Goal: Information Seeking & Learning: Learn about a topic

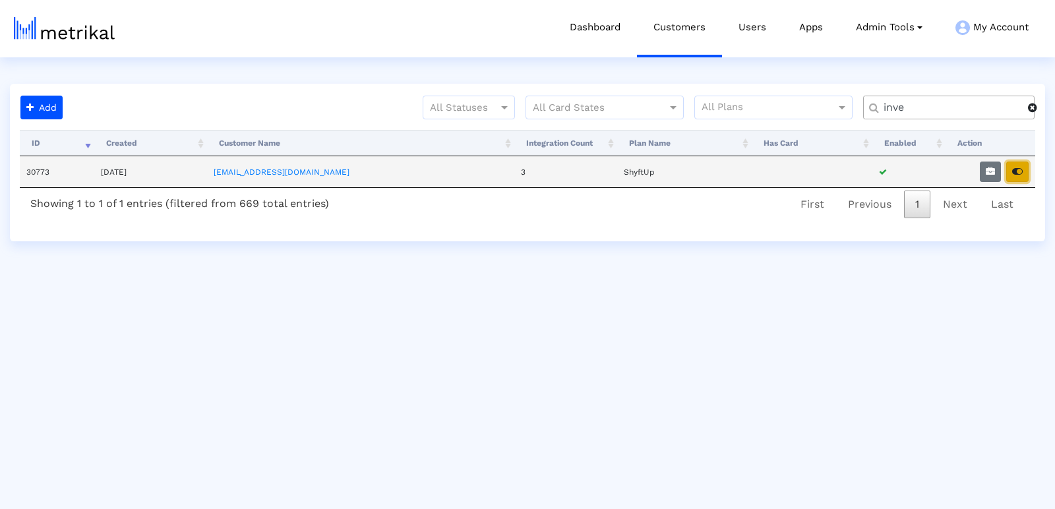
click at [1018, 167] on icon "button" at bounding box center [1017, 171] width 11 height 9
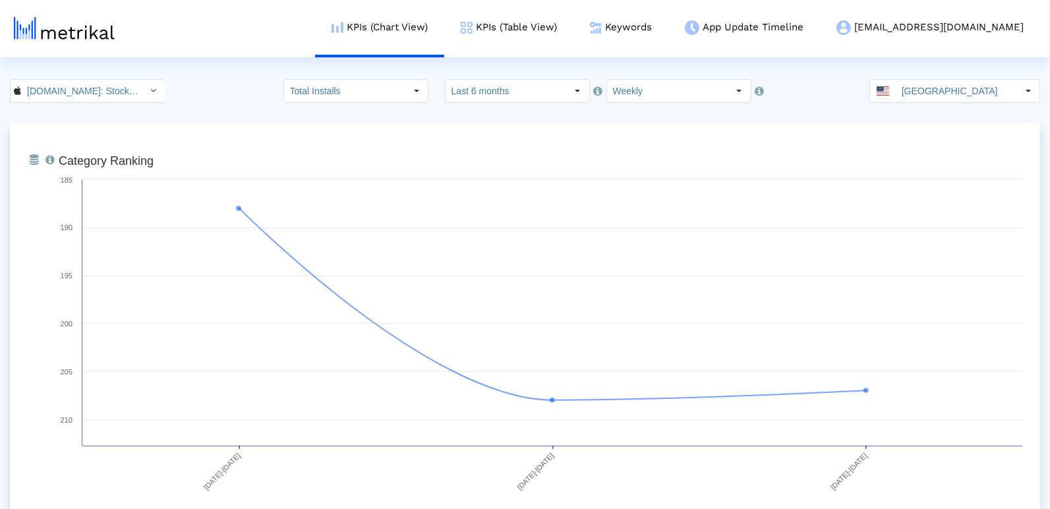
click at [486, 98] on input "Last 6 months" at bounding box center [506, 91] width 121 height 22
click at [272, 81] on div "Investing.com: Stock Market < 909998122 > Total Installs Select how far back fr…" at bounding box center [525, 91] width 1050 height 24
click at [403, 4] on link "KPIs (Chart View)" at bounding box center [379, 27] width 129 height 55
click at [944, 98] on input "[GEOGRAPHIC_DATA]" at bounding box center [956, 91] width 121 height 22
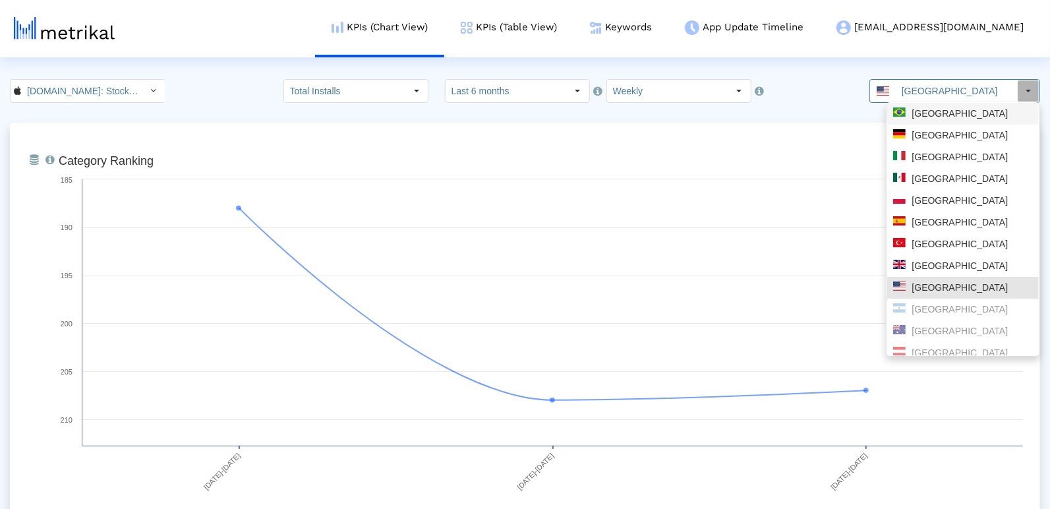
click at [921, 118] on div "[GEOGRAPHIC_DATA]" at bounding box center [963, 113] width 140 height 13
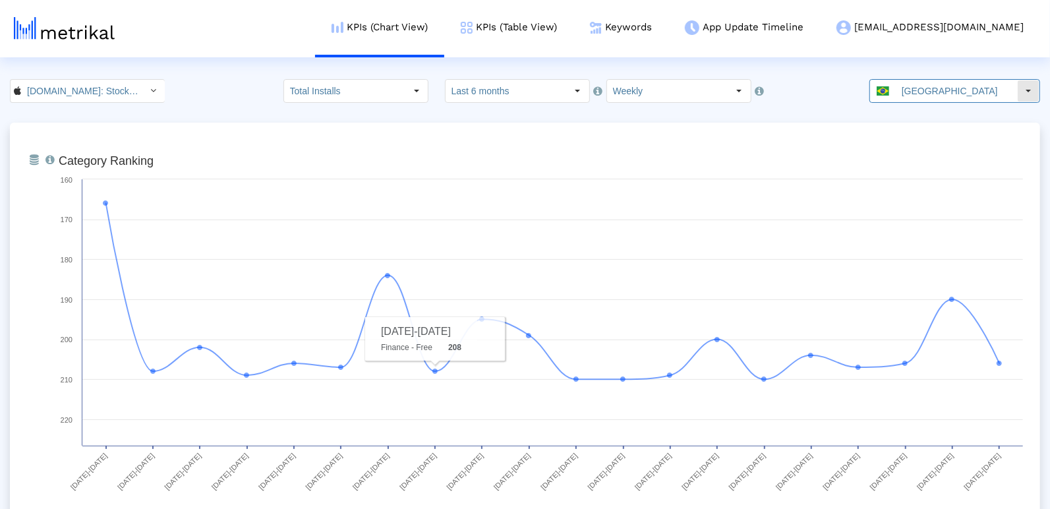
click at [950, 88] on input "[GEOGRAPHIC_DATA]" at bounding box center [956, 91] width 121 height 22
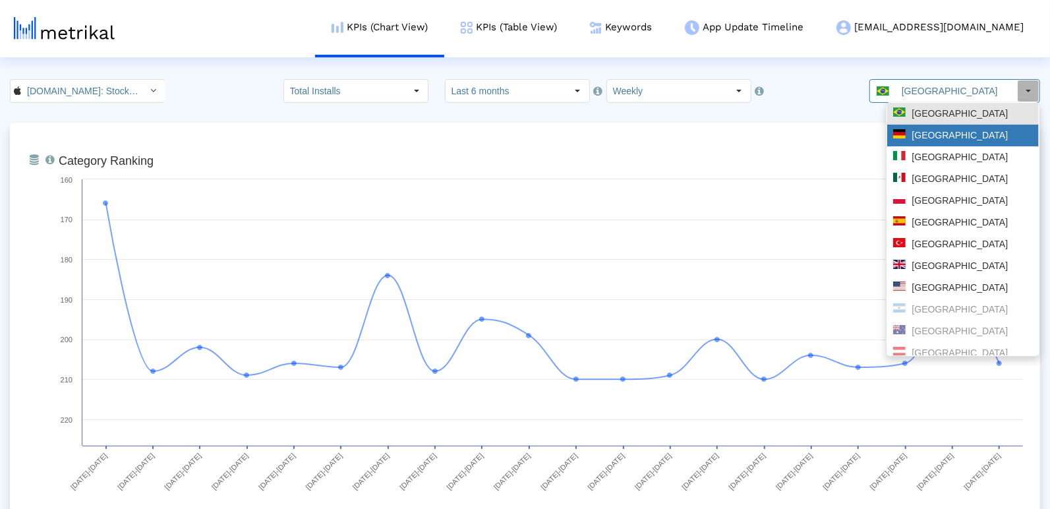
click at [936, 139] on div "[GEOGRAPHIC_DATA]" at bounding box center [963, 135] width 140 height 13
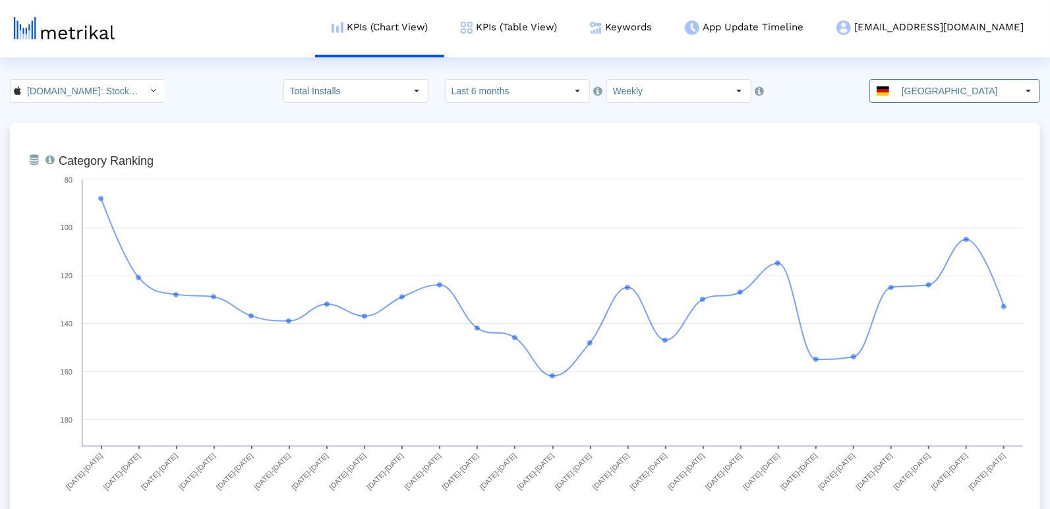
click at [83, 101] on input "[DOMAIN_NAME]: Stock Market < 909998122 >" at bounding box center [80, 91] width 119 height 22
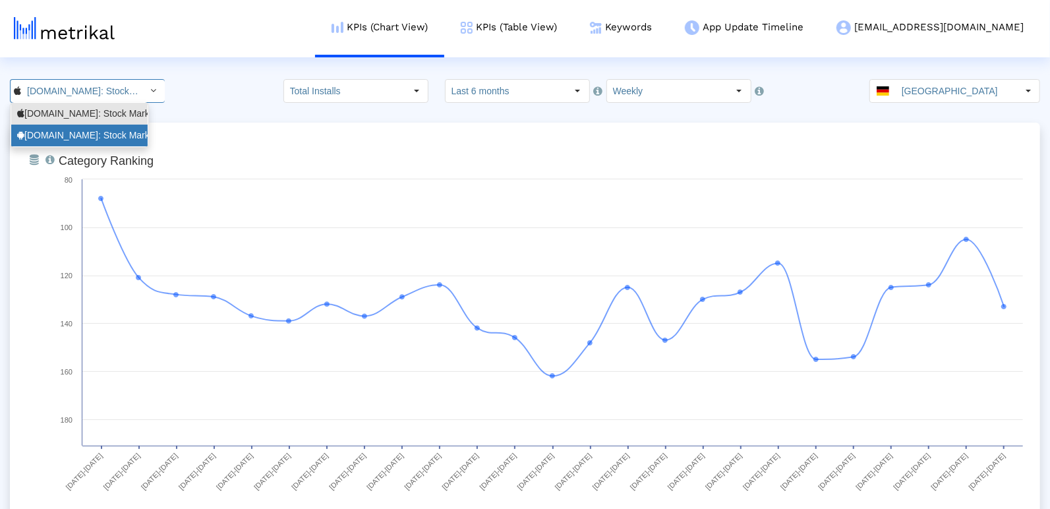
click at [78, 133] on div "Investing.com: Stock Market <com.fusionmedia.investing>" at bounding box center [79, 135] width 125 height 13
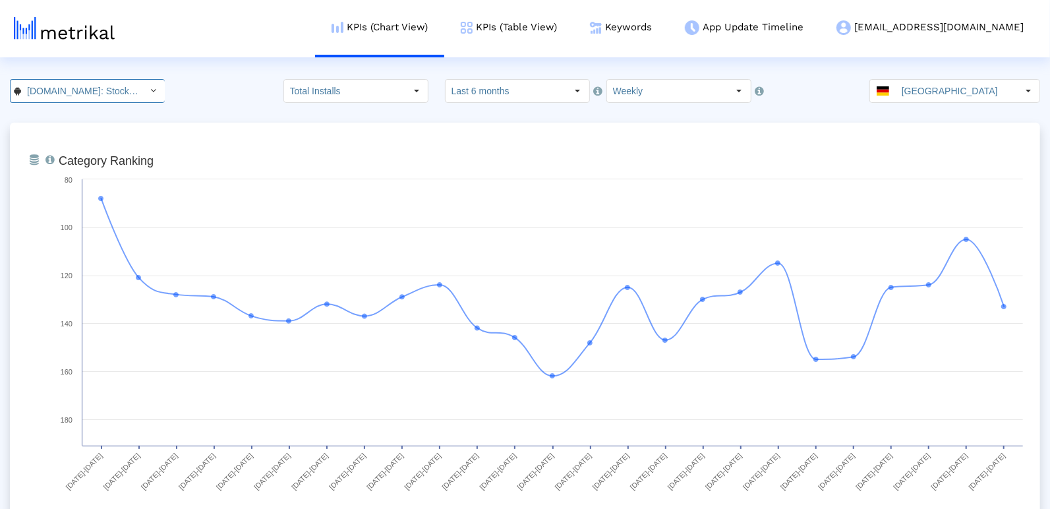
scroll to position [0, 150]
click at [972, 86] on input "[GEOGRAPHIC_DATA]" at bounding box center [956, 91] width 121 height 22
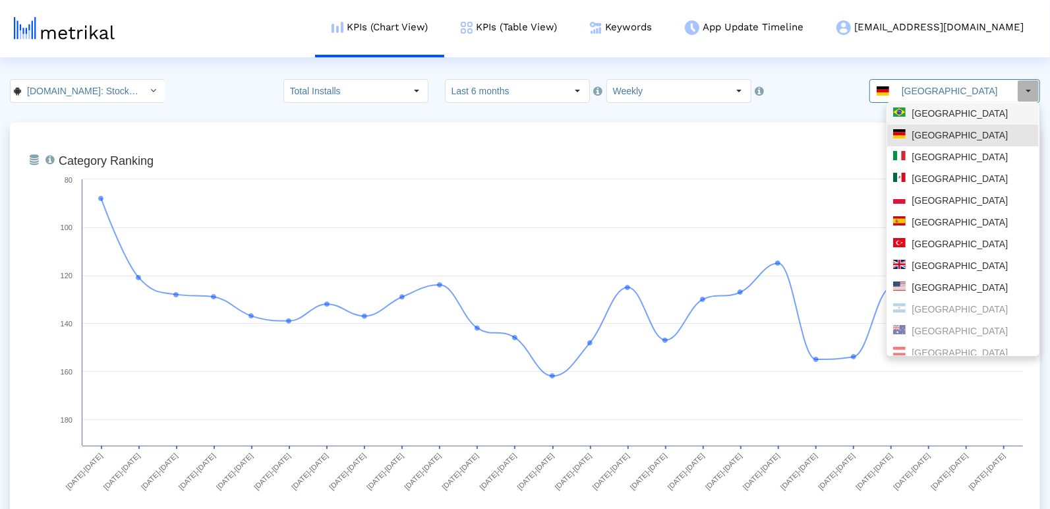
click at [943, 111] on div "[GEOGRAPHIC_DATA]" at bounding box center [963, 113] width 140 height 13
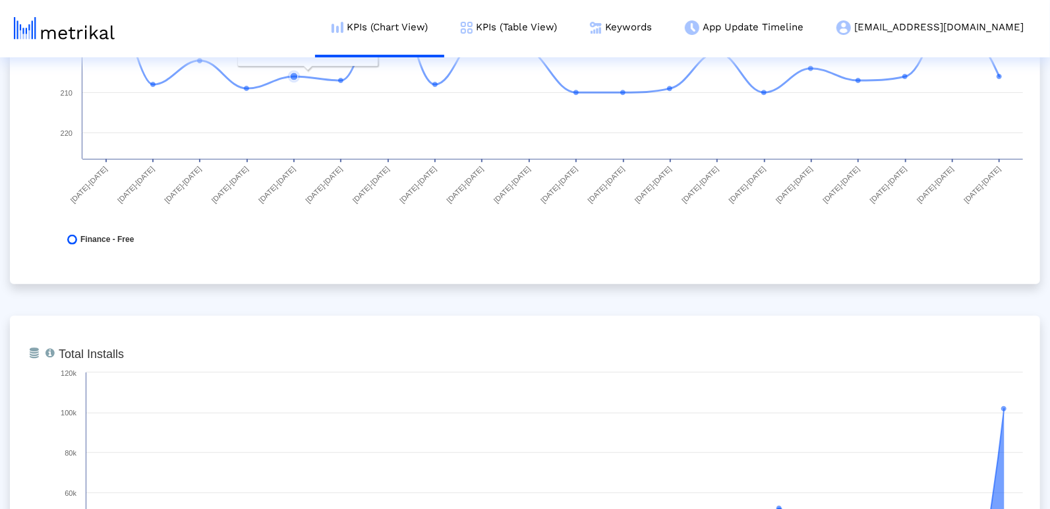
scroll to position [0, 0]
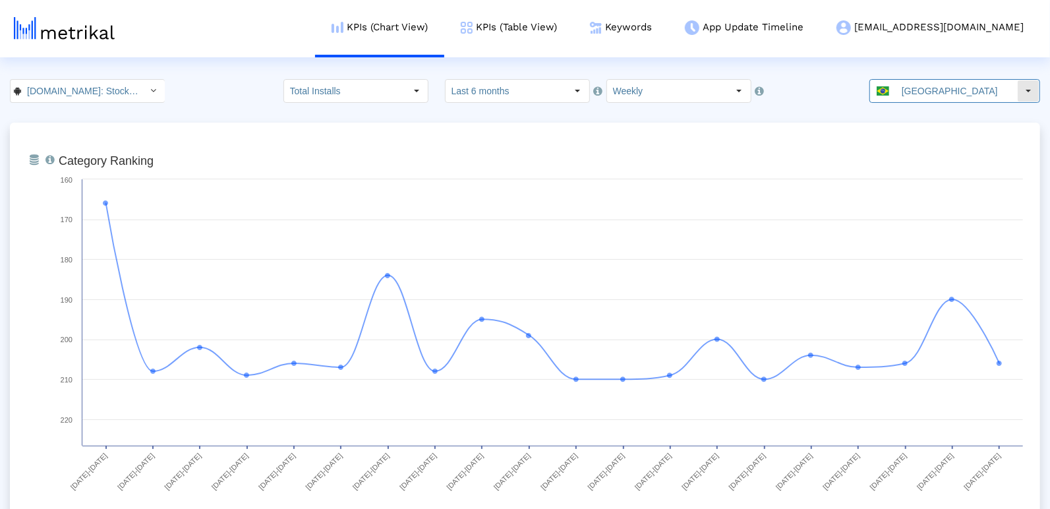
click at [949, 86] on input "[GEOGRAPHIC_DATA]" at bounding box center [956, 91] width 121 height 22
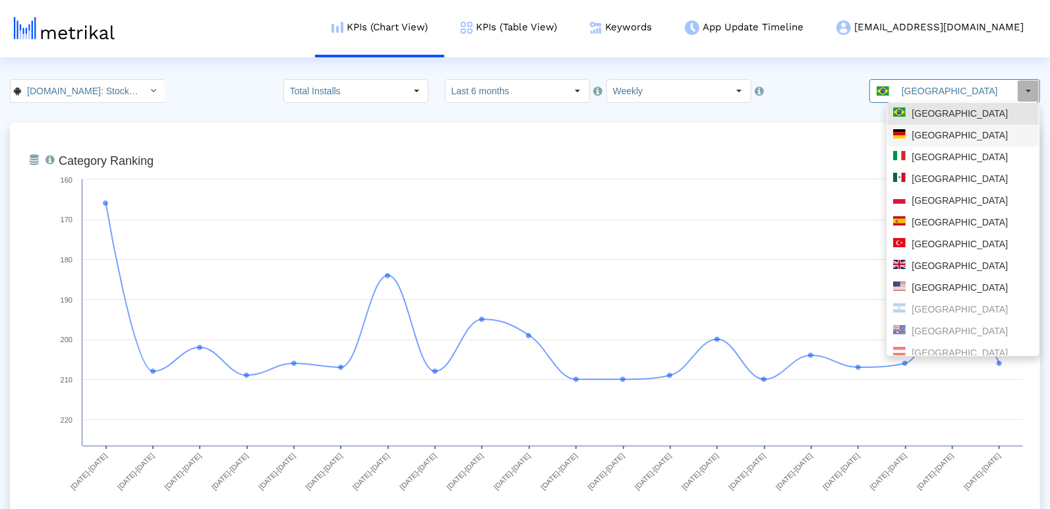
click at [949, 135] on div "[GEOGRAPHIC_DATA]" at bounding box center [963, 135] width 140 height 13
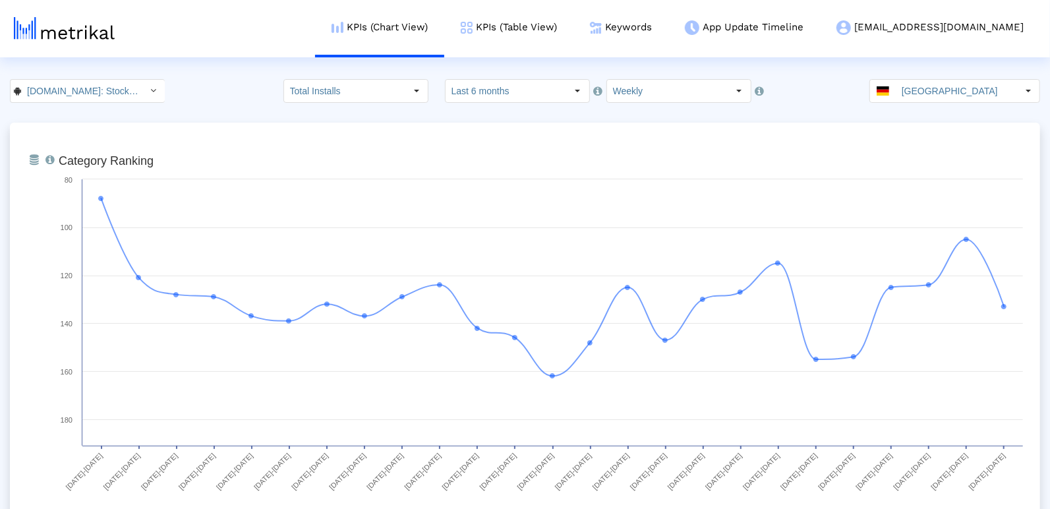
click at [905, 99] on div "[GEOGRAPHIC_DATA]" at bounding box center [943, 91] width 147 height 22
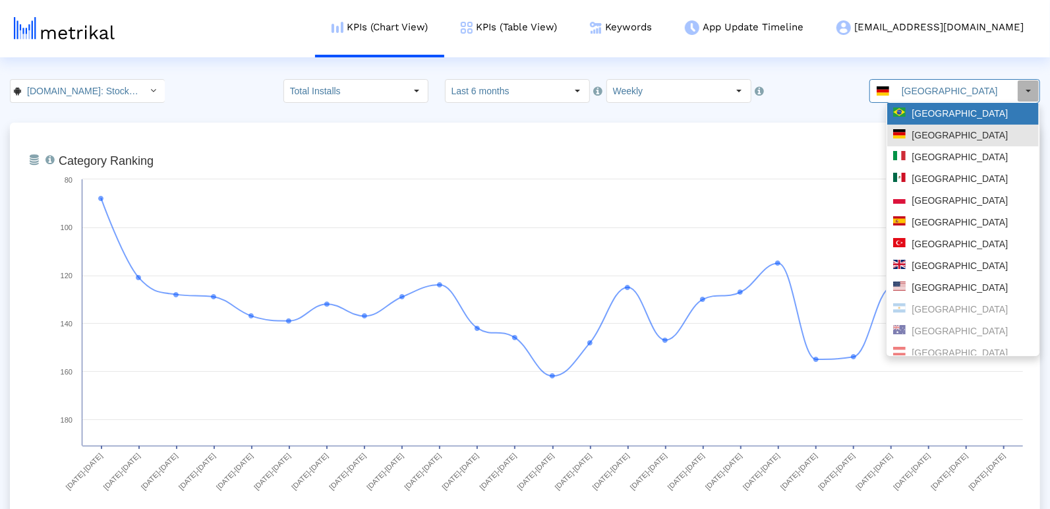
click at [918, 119] on div "[GEOGRAPHIC_DATA]" at bounding box center [963, 113] width 140 height 13
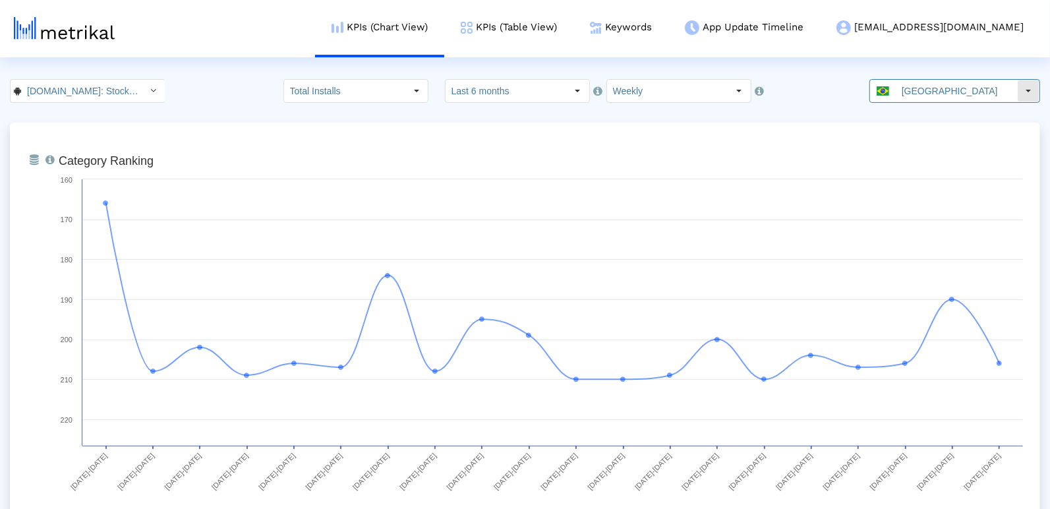
click at [949, 100] on input "[GEOGRAPHIC_DATA]" at bounding box center [956, 91] width 121 height 22
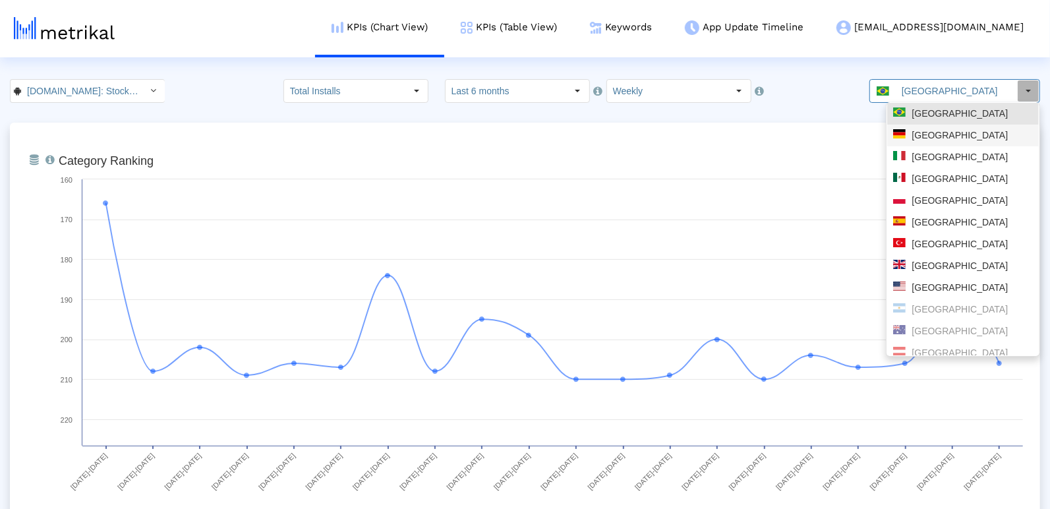
click at [934, 135] on div "[GEOGRAPHIC_DATA]" at bounding box center [963, 135] width 140 height 13
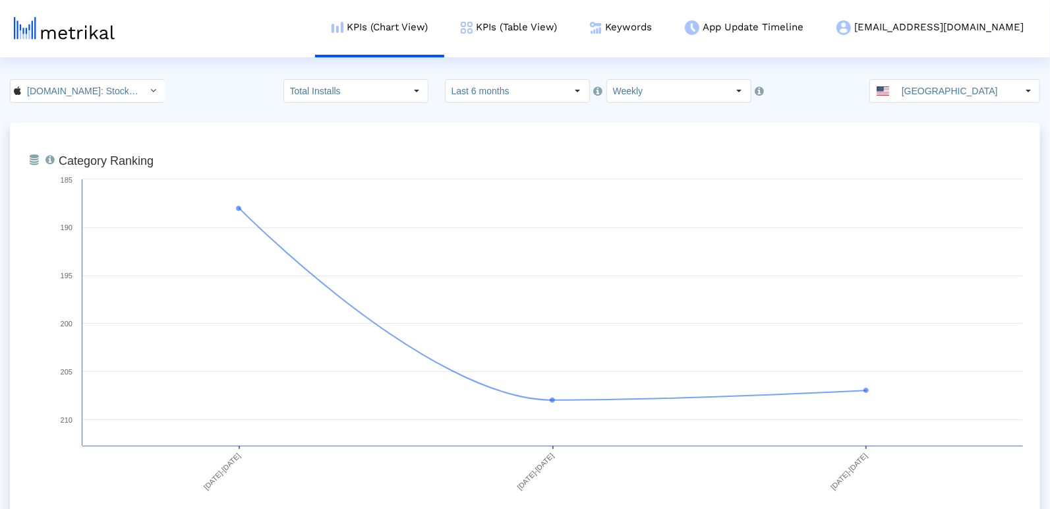
click at [49, 103] on crea-index "Investing.com: Stock Market < 909998122 > Total Installs Select how far back fr…" at bounding box center [525, 473] width 1050 height 788
click at [49, 100] on input "[DOMAIN_NAME]: Stock Market < 909998122 >" at bounding box center [80, 91] width 119 height 22
click at [56, 150] on rect at bounding box center [541, 347] width 978 height 396
click at [55, 128] on div "From Database Ranking of the app in the Overall and Category Charts. Created wi…" at bounding box center [525, 347] width 1030 height 448
click at [55, 93] on input "[DOMAIN_NAME]: Stock Market < 909998122 >" at bounding box center [80, 91] width 119 height 22
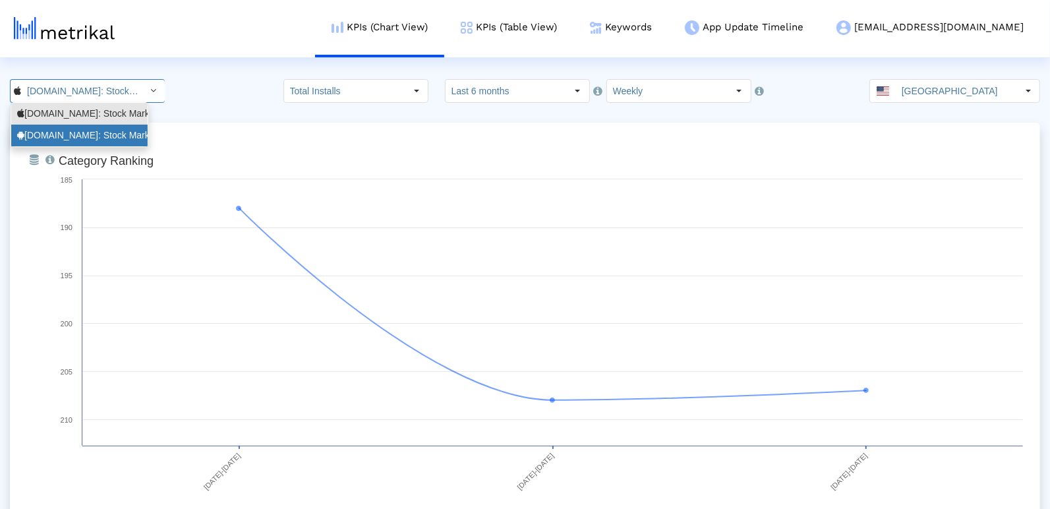
click at [57, 141] on div "[DOMAIN_NAME]: Stock Market <com.fusionmedia.investing>" at bounding box center [79, 136] width 136 height 22
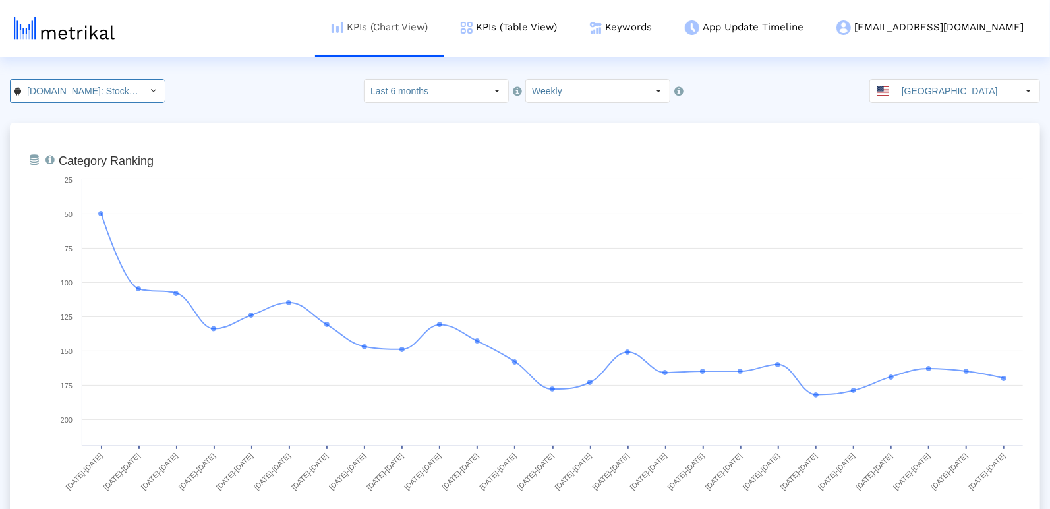
scroll to position [0, 150]
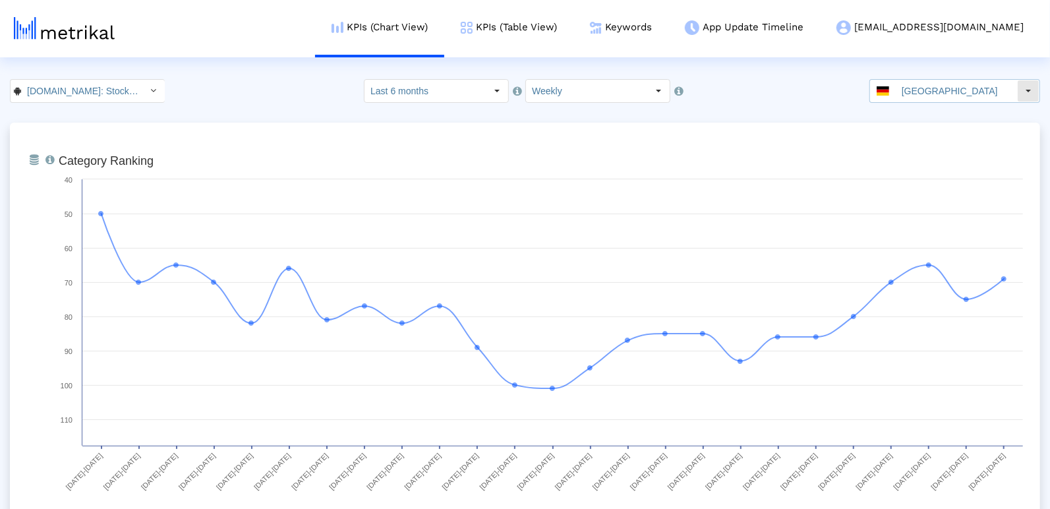
click at [914, 80] on input "[GEOGRAPHIC_DATA]" at bounding box center [956, 91] width 121 height 22
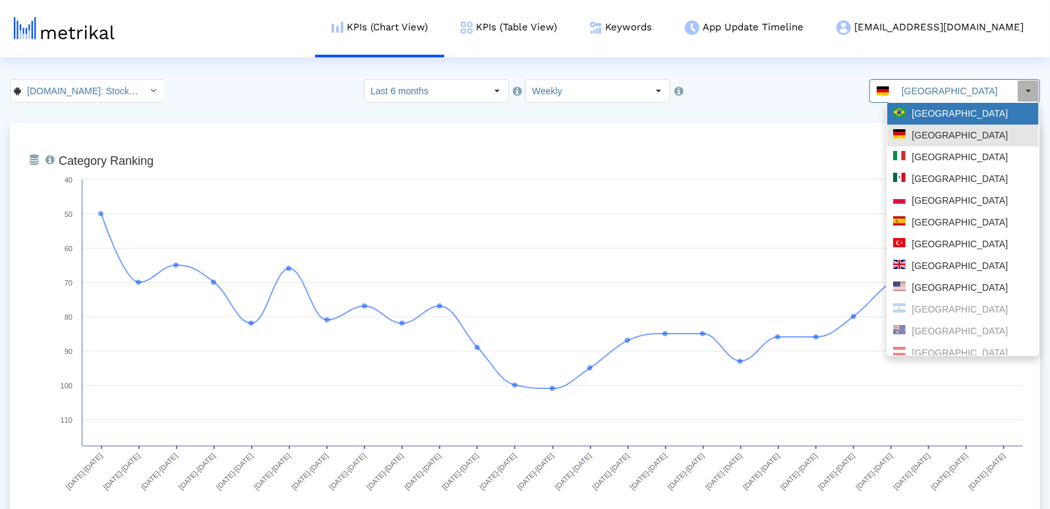
click at [917, 115] on div "[GEOGRAPHIC_DATA]" at bounding box center [963, 113] width 140 height 13
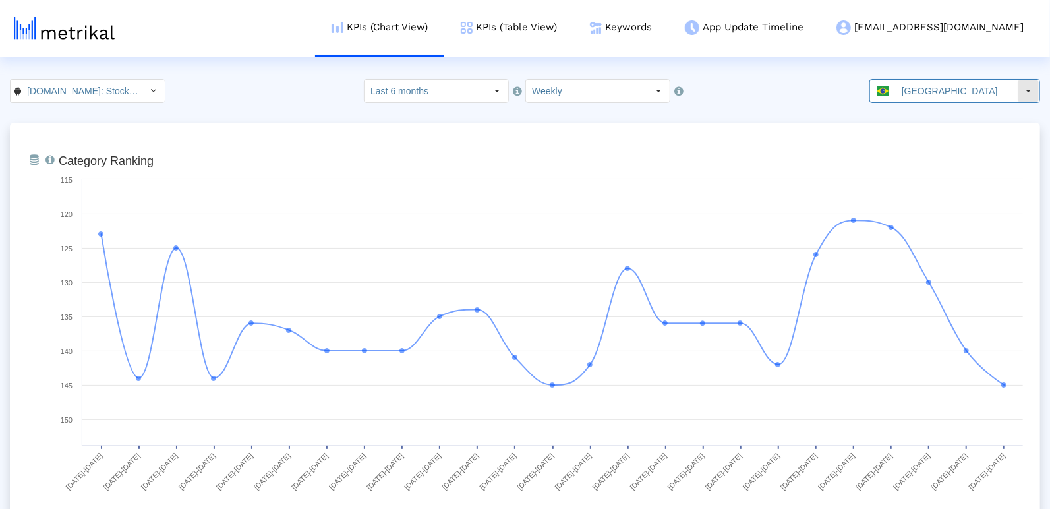
click at [891, 94] on div "[GEOGRAPHIC_DATA]" at bounding box center [943, 91] width 147 height 22
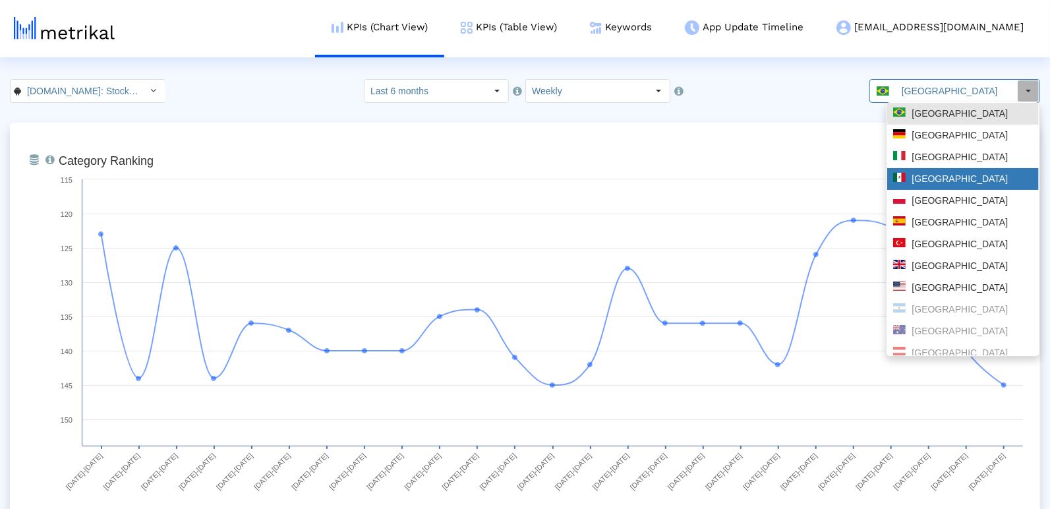
click at [912, 185] on div "[GEOGRAPHIC_DATA]" at bounding box center [963, 179] width 152 height 22
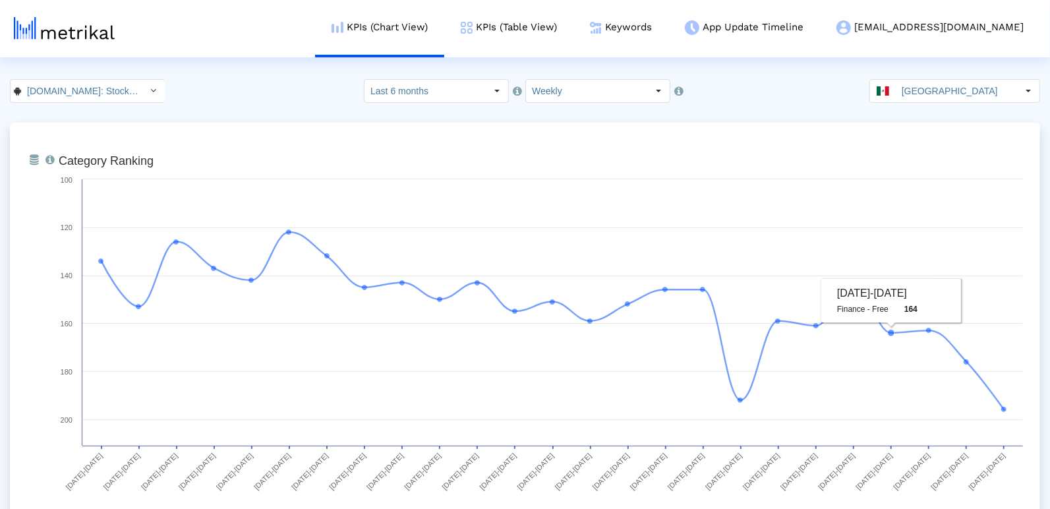
click at [943, 98] on input "[GEOGRAPHIC_DATA]" at bounding box center [956, 91] width 121 height 22
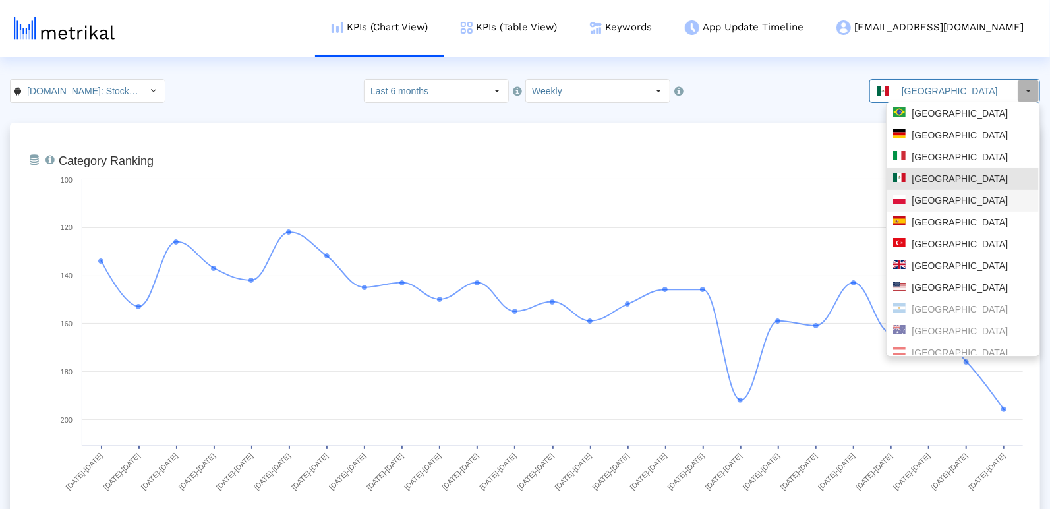
click at [926, 200] on div "[GEOGRAPHIC_DATA]" at bounding box center [963, 200] width 140 height 13
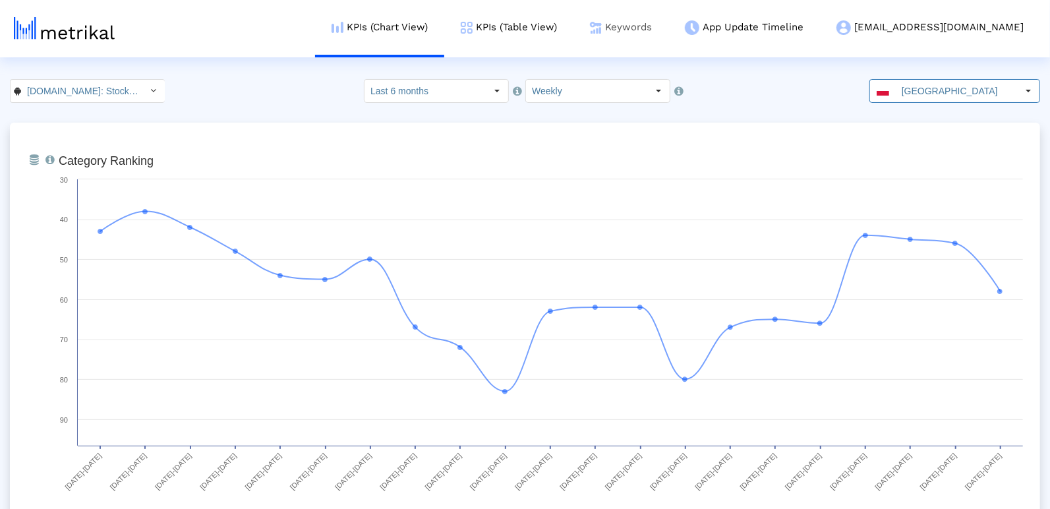
click at [668, 32] on link "Keywords" at bounding box center [621, 27] width 95 height 55
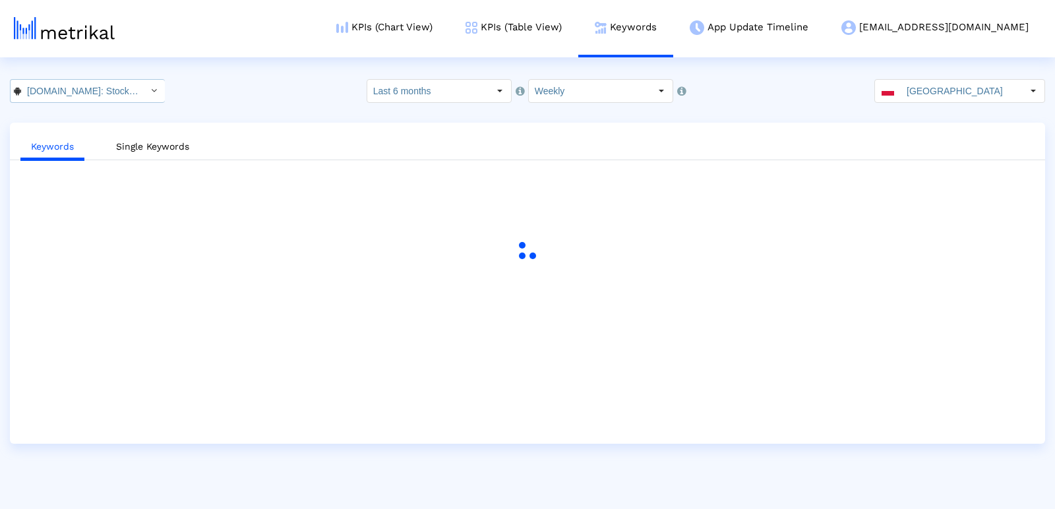
click at [88, 96] on input "Investing.com: Stock Market < com.fusionmedia.investing >" at bounding box center [80, 91] width 119 height 22
click at [80, 113] on div "Investing.com: Stock Market <909998122>" at bounding box center [79, 113] width 125 height 13
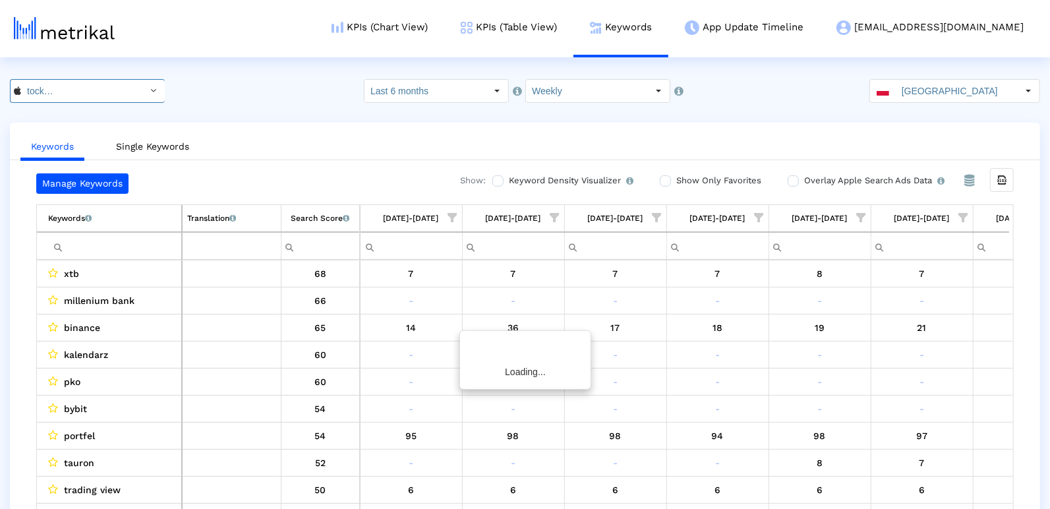
scroll to position [0, 678]
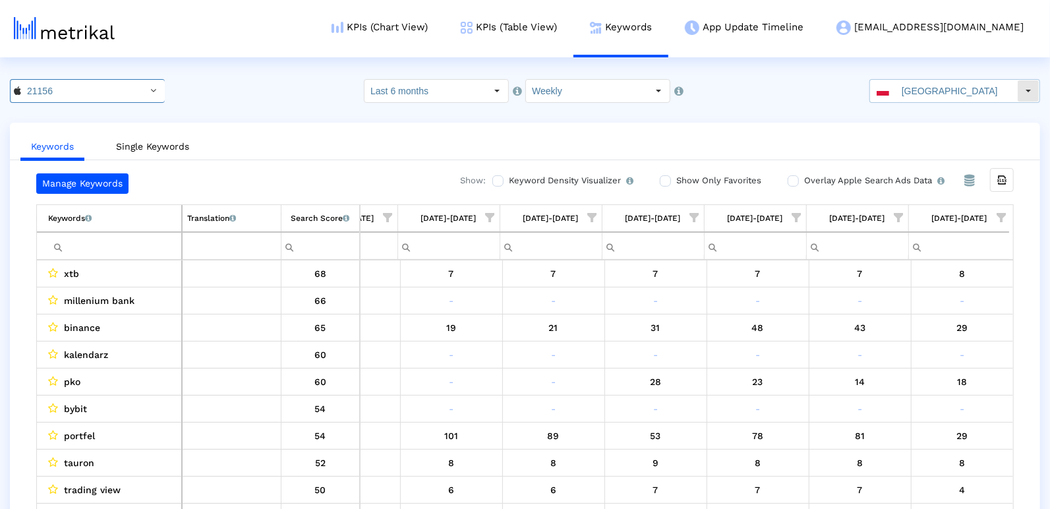
click at [901, 84] on div "[GEOGRAPHIC_DATA]" at bounding box center [943, 91] width 147 height 22
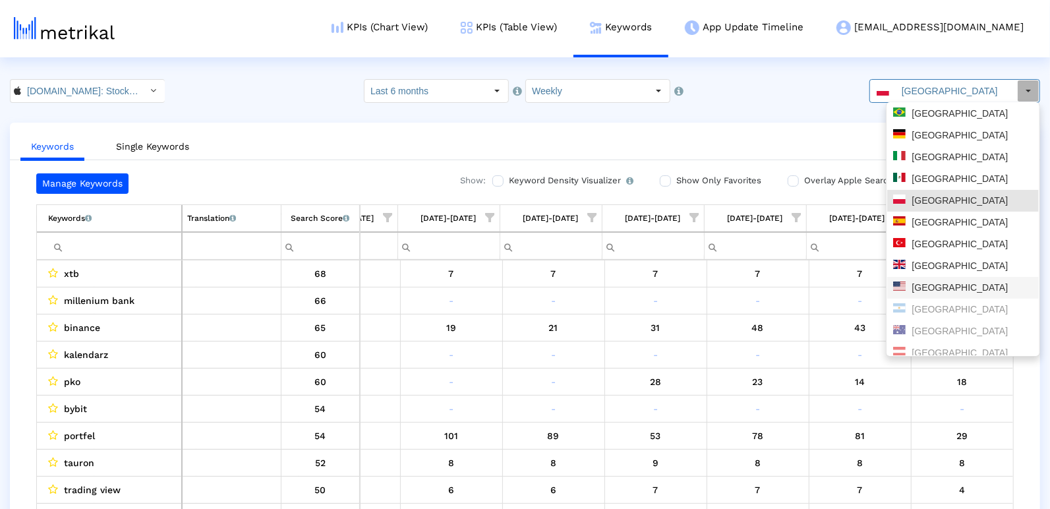
click at [907, 282] on div "[GEOGRAPHIC_DATA]" at bounding box center [963, 288] width 140 height 13
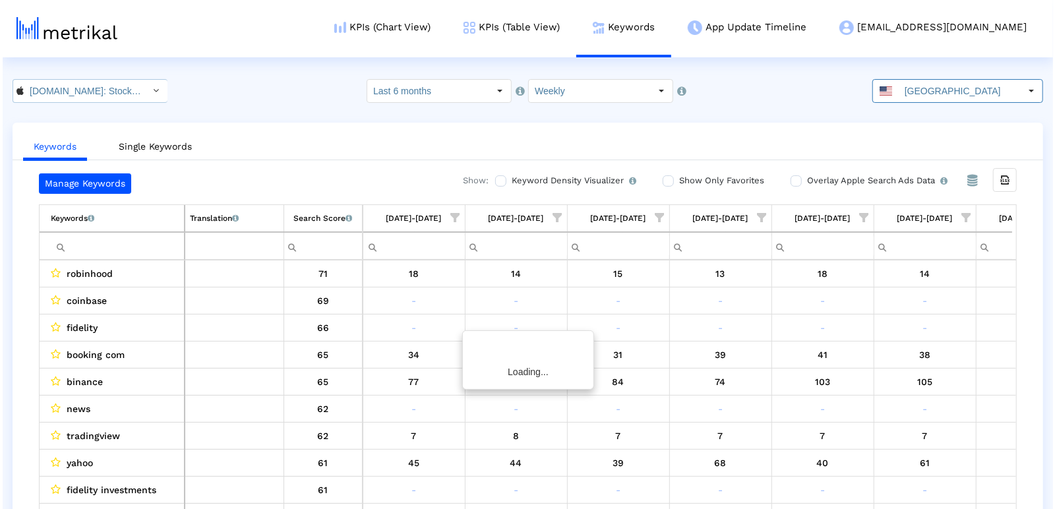
scroll to position [0, 1904]
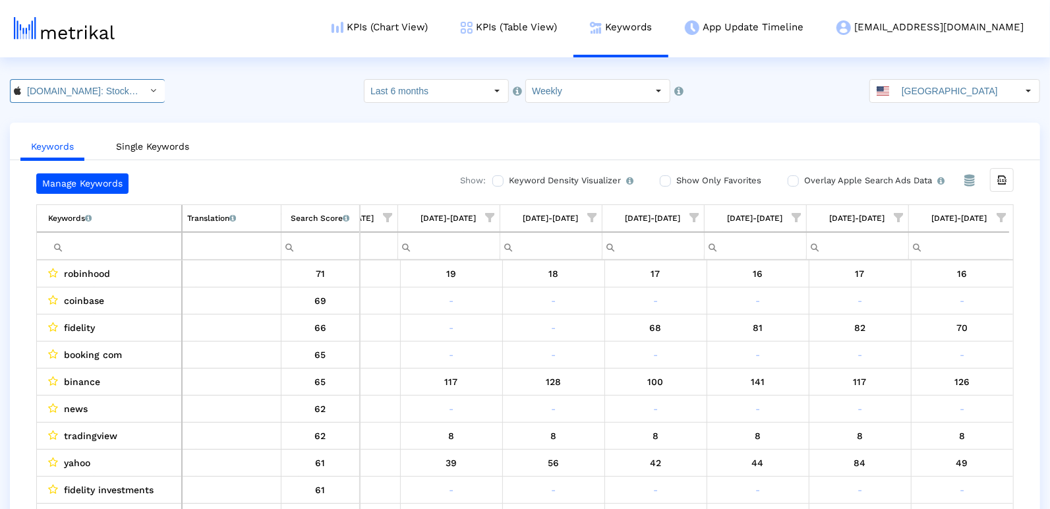
click at [54, 88] on input "[DOMAIN_NAME]: Stock Market < 909998122 >" at bounding box center [80, 91] width 119 height 22
click at [51, 134] on div "Investing.com: Stock Market <com.fusionmedia.investing>" at bounding box center [79, 135] width 125 height 13
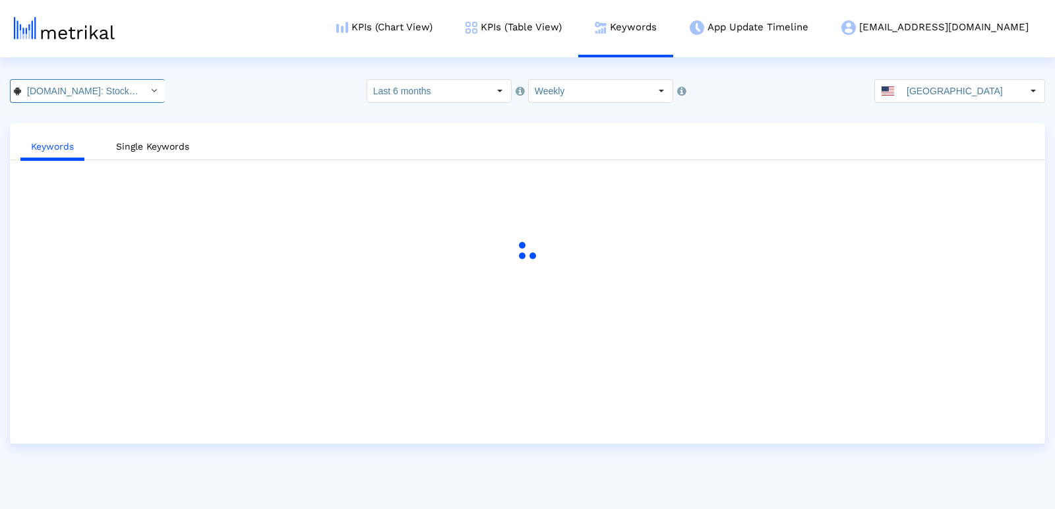
scroll to position [0, 150]
click at [36, 90] on input "Investing.com: Stock Market < com.fusionmedia.investing >" at bounding box center [80, 91] width 119 height 22
click at [40, 111] on div "Investing.com: Stock Market <909998122>" at bounding box center [79, 113] width 125 height 13
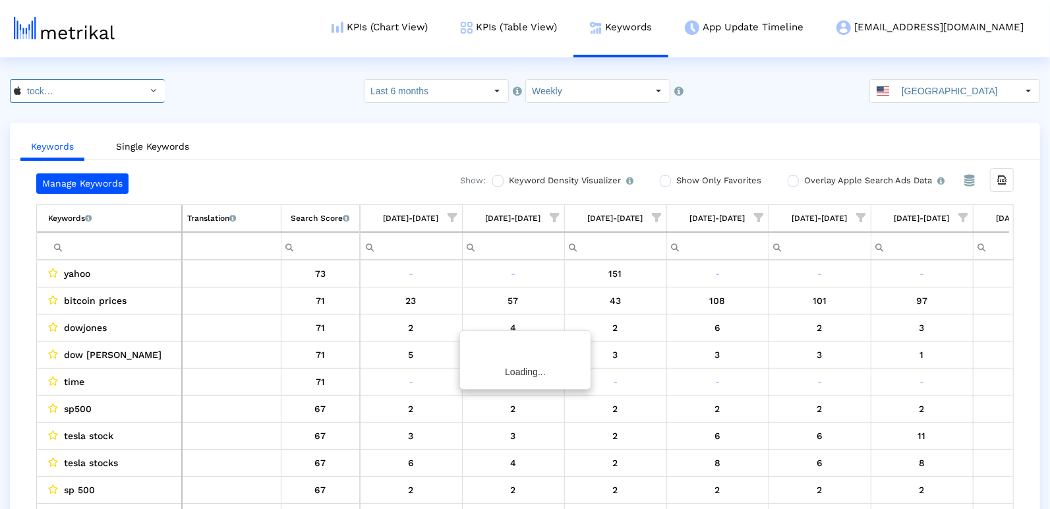
scroll to position [0, 1904]
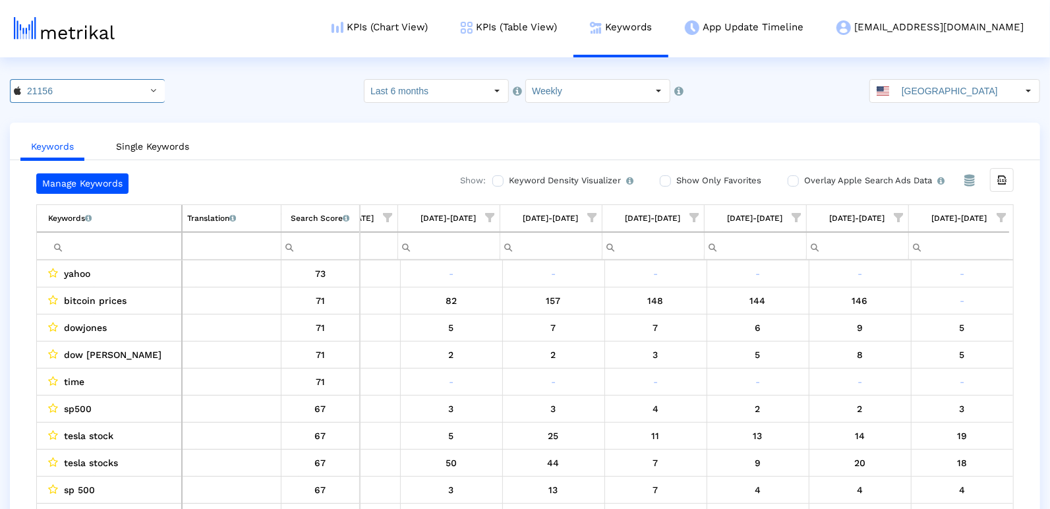
click at [1006, 217] on span "Show filter options for column '09/21/25-09/27/25'" at bounding box center [1001, 217] width 9 height 9
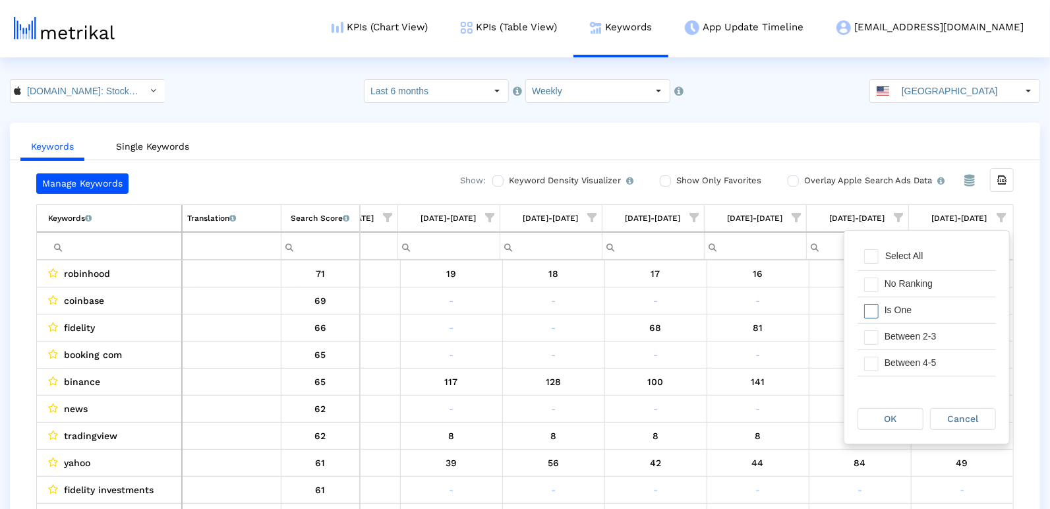
click at [931, 315] on div "Is One" at bounding box center [937, 310] width 118 height 26
click at [929, 336] on div "Between 2-3" at bounding box center [937, 337] width 118 height 26
click at [929, 347] on div "Between 2-3" at bounding box center [937, 337] width 118 height 26
click at [928, 345] on div "Between 4-5" at bounding box center [937, 339] width 118 height 26
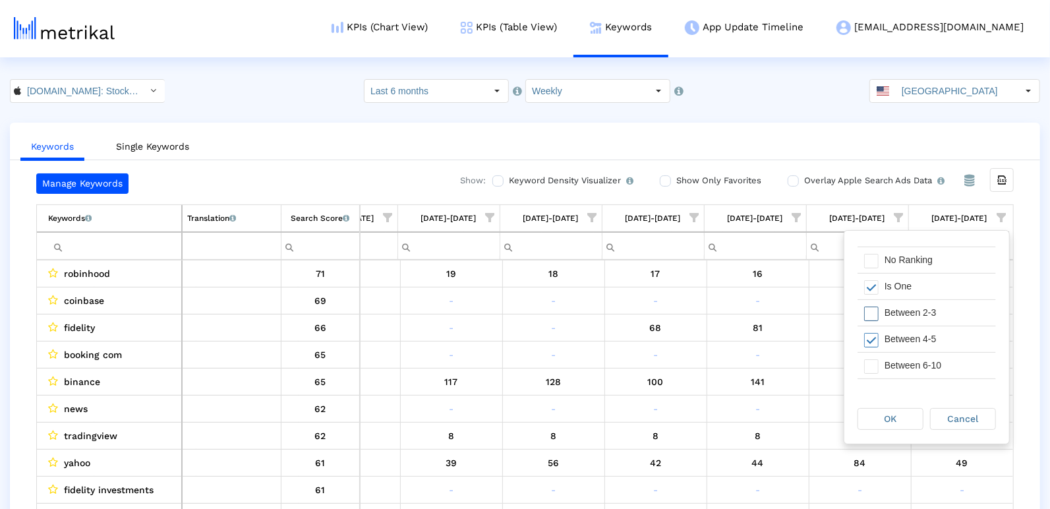
click at [928, 313] on div "Between 2-3" at bounding box center [937, 313] width 118 height 26
click at [919, 359] on div "Between 6-10" at bounding box center [937, 366] width 118 height 26
click at [887, 420] on span "OK" at bounding box center [891, 418] width 13 height 11
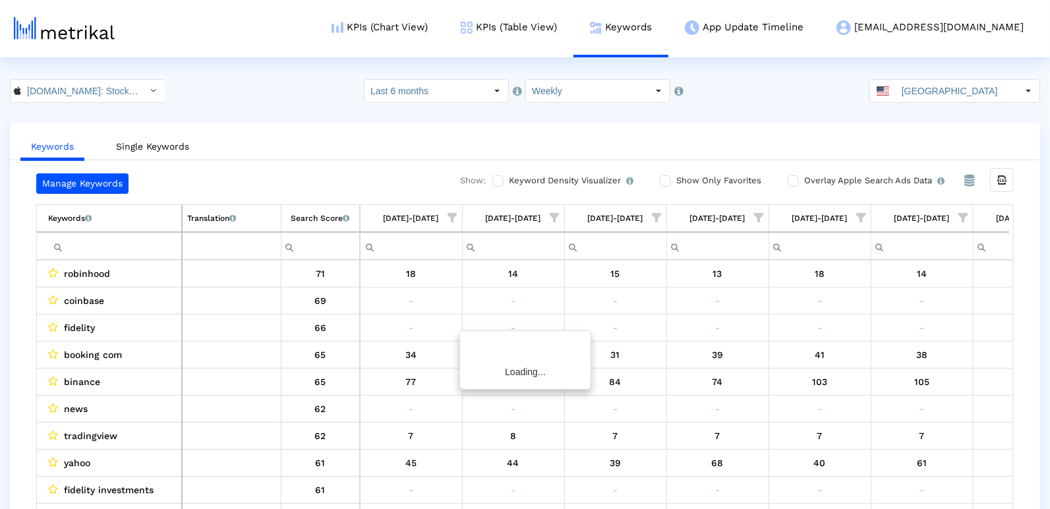
scroll to position [0, 1904]
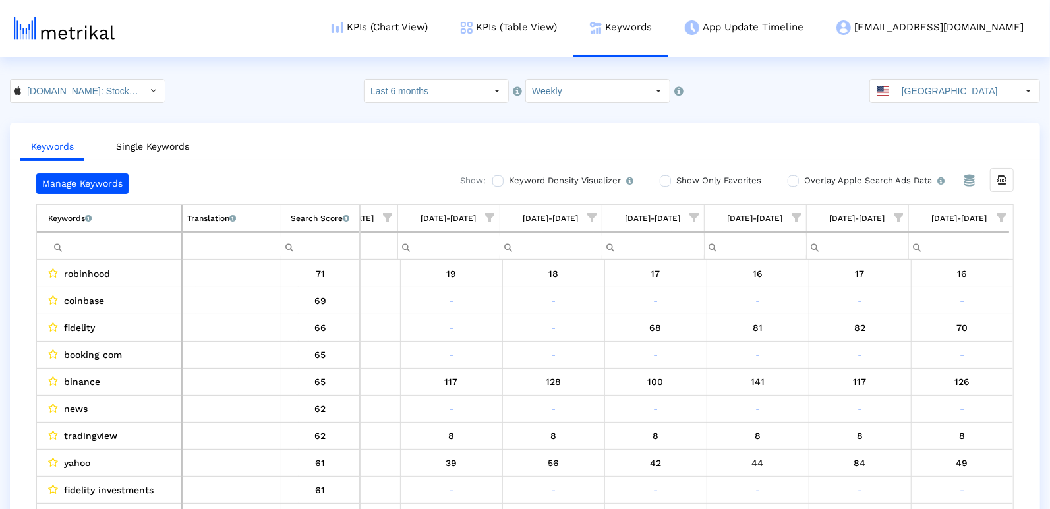
click at [997, 218] on span "Show filter options for column '09/21/25-09/27/25'" at bounding box center [1001, 217] width 9 height 9
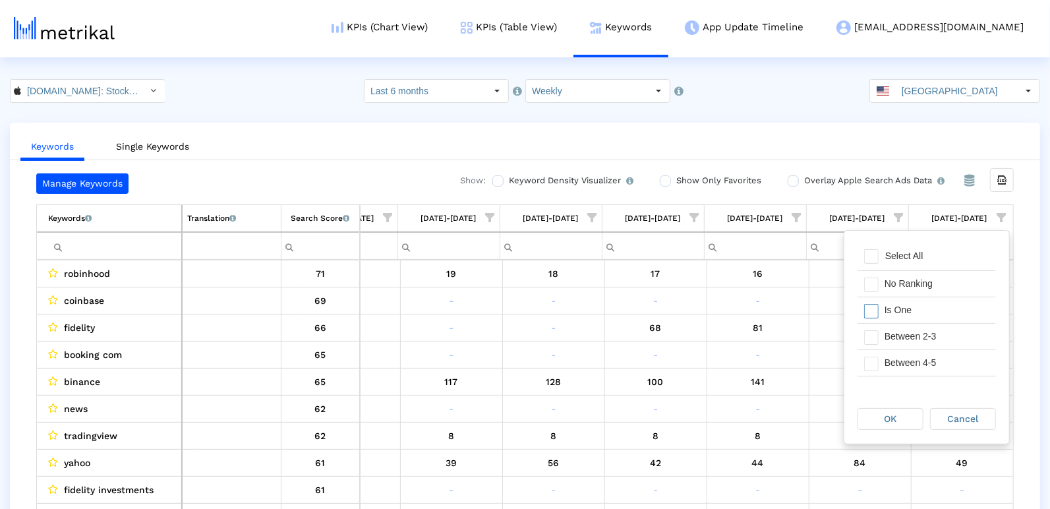
click at [923, 309] on div "Is One" at bounding box center [937, 310] width 118 height 26
click at [921, 336] on div "Between 2-3" at bounding box center [937, 337] width 118 height 26
click at [918, 361] on div "Between 4-5" at bounding box center [937, 363] width 118 height 26
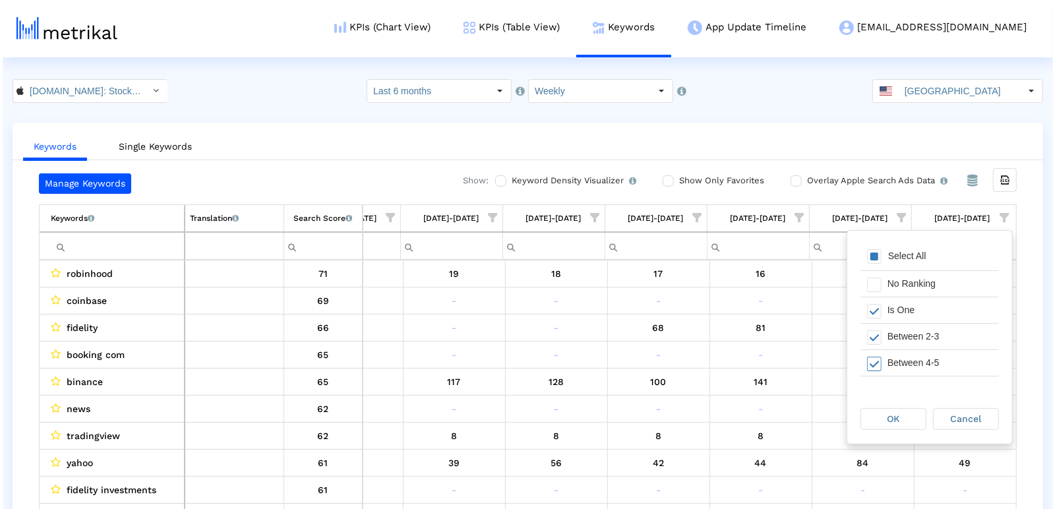
scroll to position [15, 0]
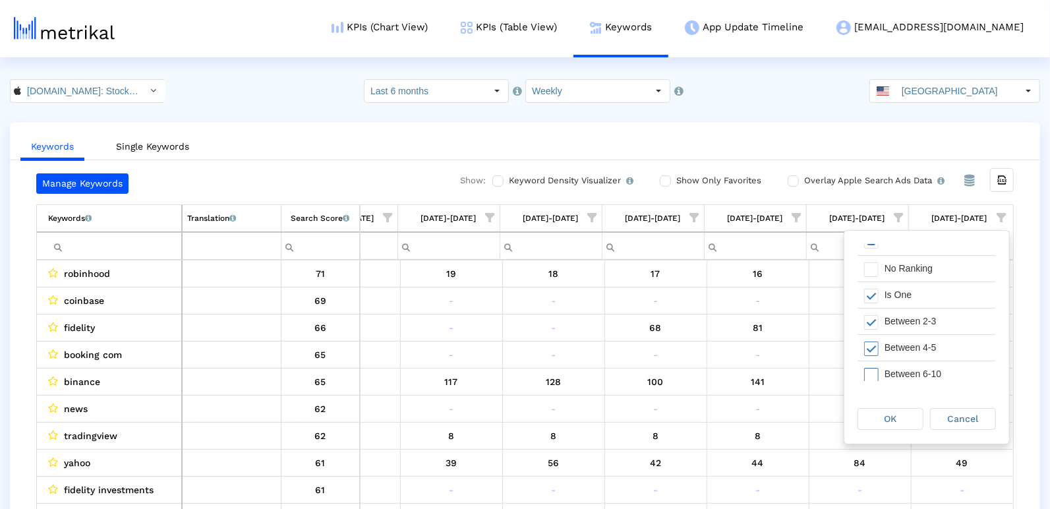
click at [918, 361] on div "Between 6-10" at bounding box center [937, 374] width 118 height 26
click at [892, 424] on div "OK" at bounding box center [890, 419] width 65 height 20
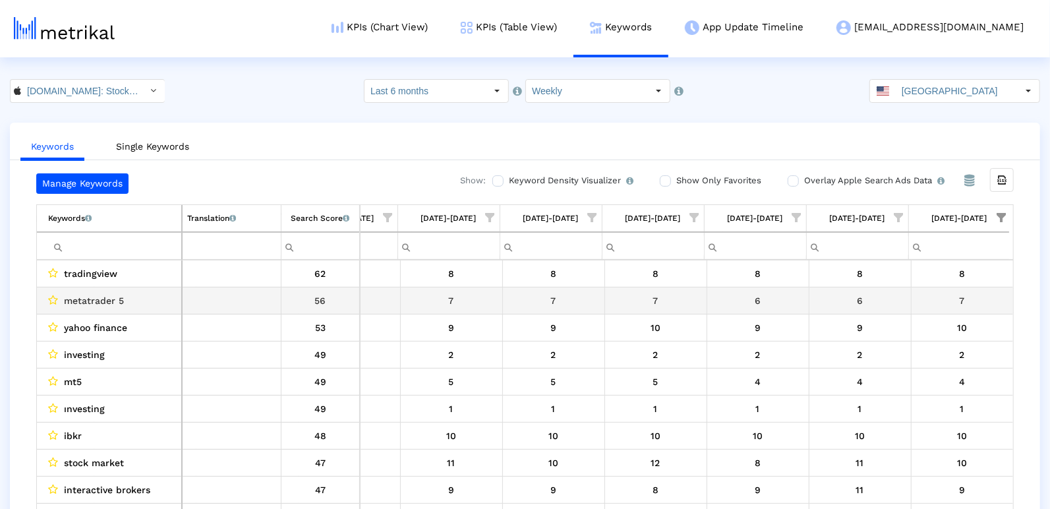
click at [109, 293] on span "metatrader 5" at bounding box center [94, 300] width 60 height 17
copy span "metatrader 5"
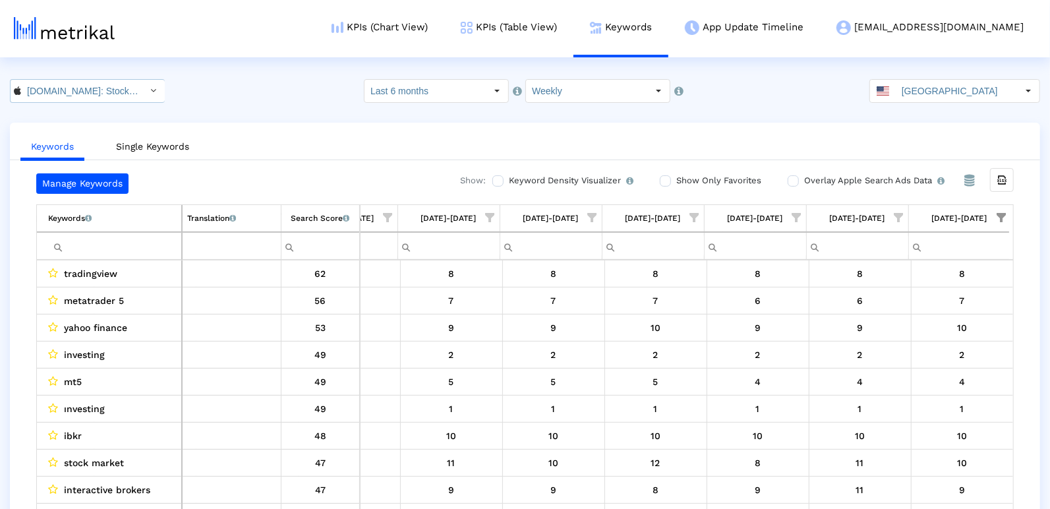
click at [68, 98] on input "[DOMAIN_NAME]: Stock Market < 909998122 >" at bounding box center [80, 91] width 119 height 22
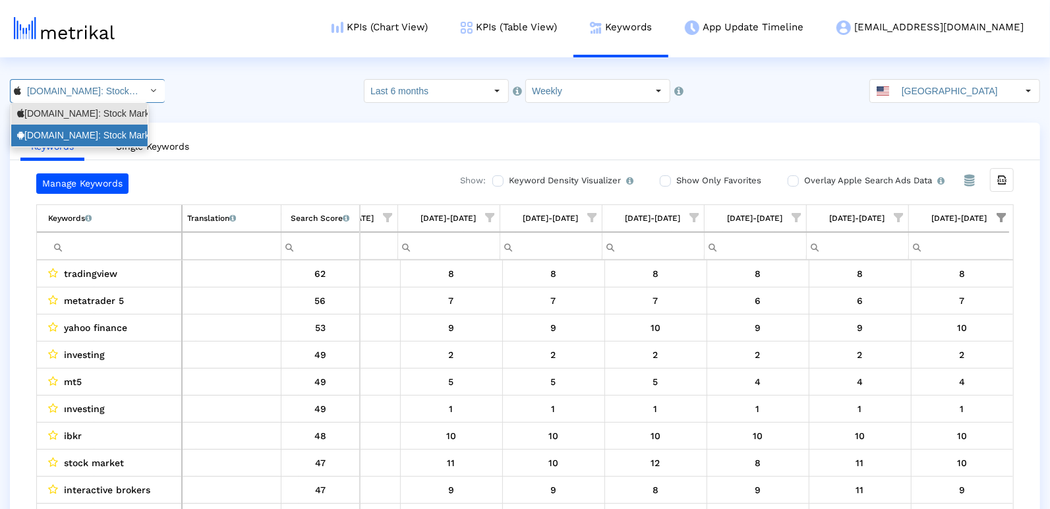
click at [68, 131] on div "Investing.com: Stock Market <com.fusionmedia.investing>" at bounding box center [79, 135] width 125 height 13
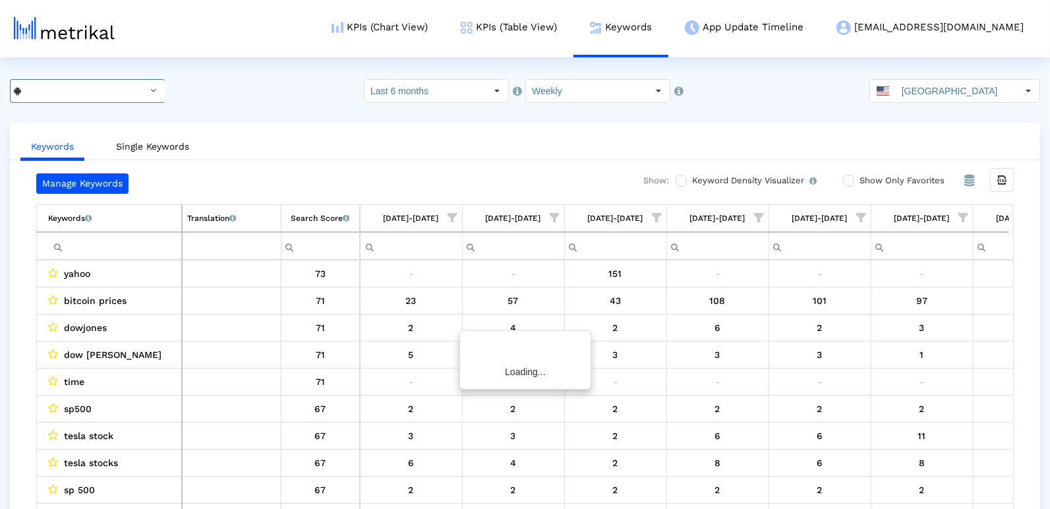
scroll to position [0, 1904]
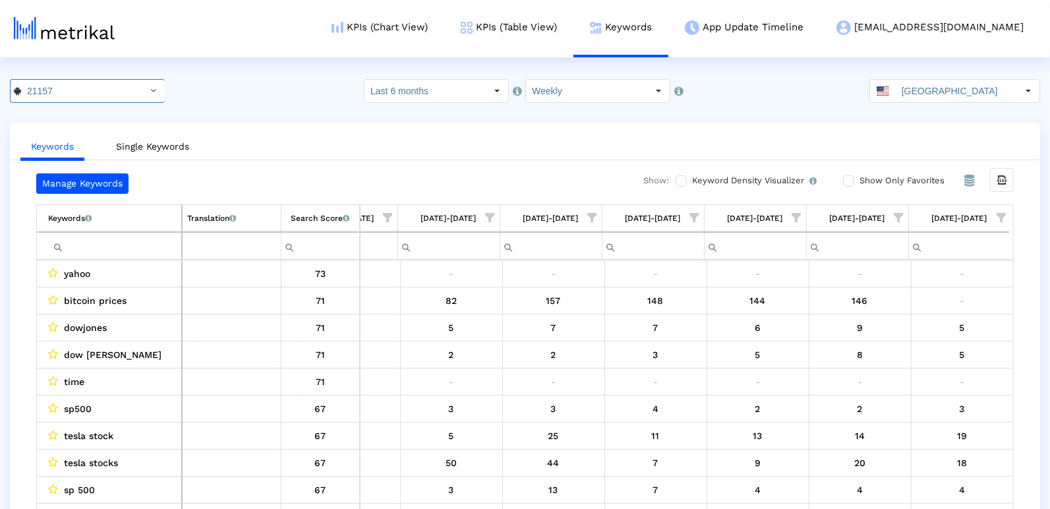
click at [1004, 213] on span "Show filter options for column '09/21/25-09/27/25'" at bounding box center [1001, 217] width 9 height 9
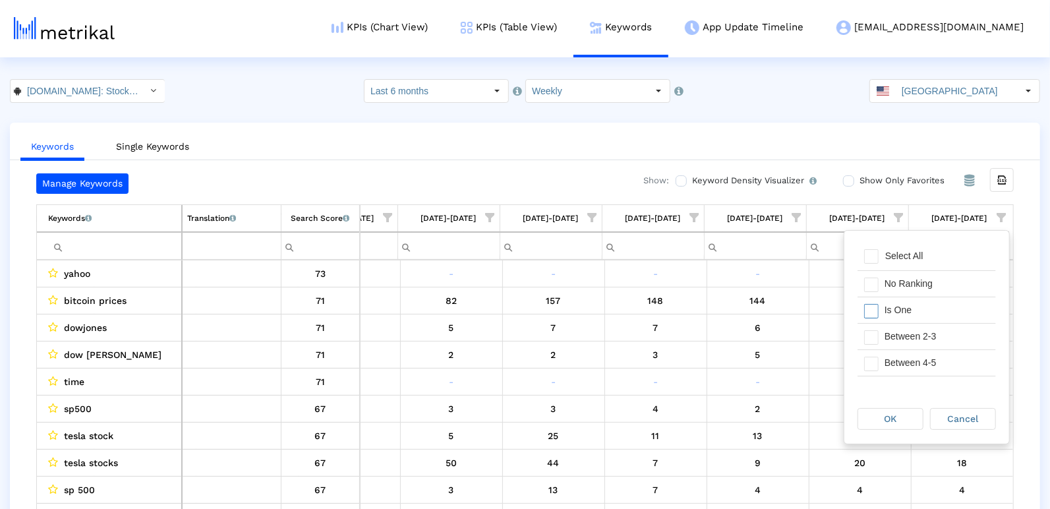
click at [928, 311] on div "Is One" at bounding box center [937, 310] width 118 height 26
click at [928, 326] on div "Between 2-3" at bounding box center [937, 337] width 118 height 26
click at [924, 351] on div "Between 4-5" at bounding box center [937, 363] width 118 height 26
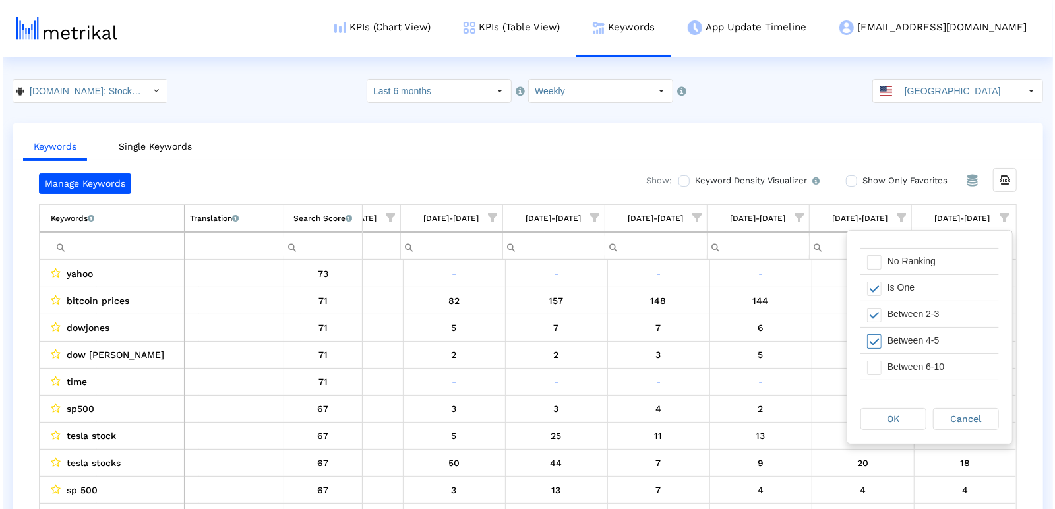
scroll to position [24, 0]
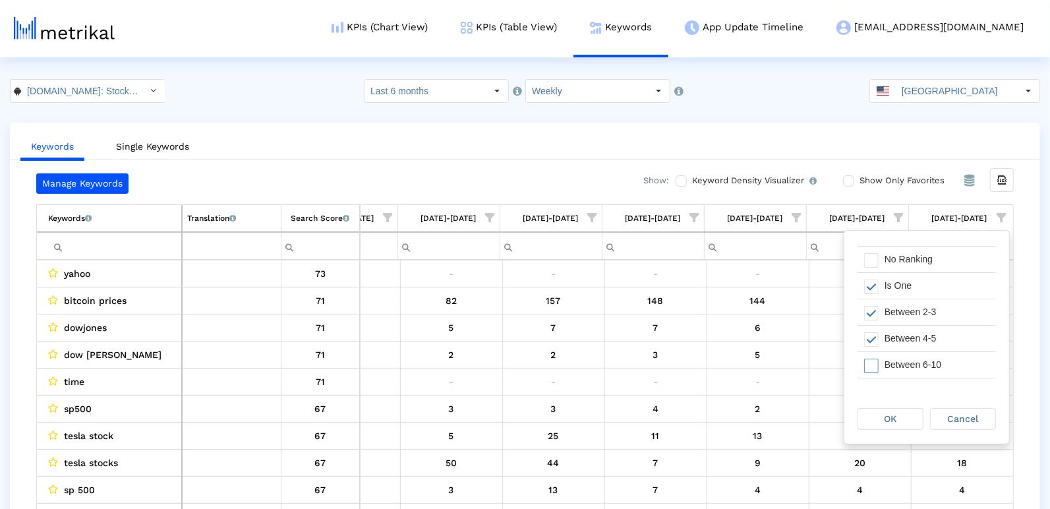
click at [923, 357] on div "Between 6-10" at bounding box center [937, 365] width 118 height 26
click at [893, 408] on div "OK" at bounding box center [891, 419] width 66 height 22
click at [893, 420] on span "OK" at bounding box center [891, 418] width 13 height 11
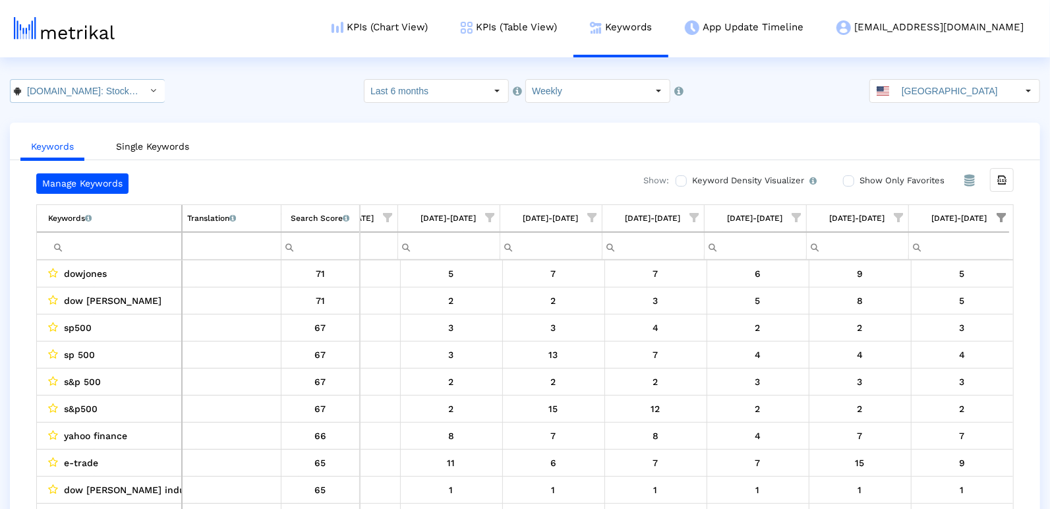
click at [69, 92] on input "Investing.com: Stock Market < com.fusionmedia.investing >" at bounding box center [80, 91] width 119 height 22
click at [67, 105] on div "Investing.com: Stock Market <909998122>" at bounding box center [79, 114] width 136 height 22
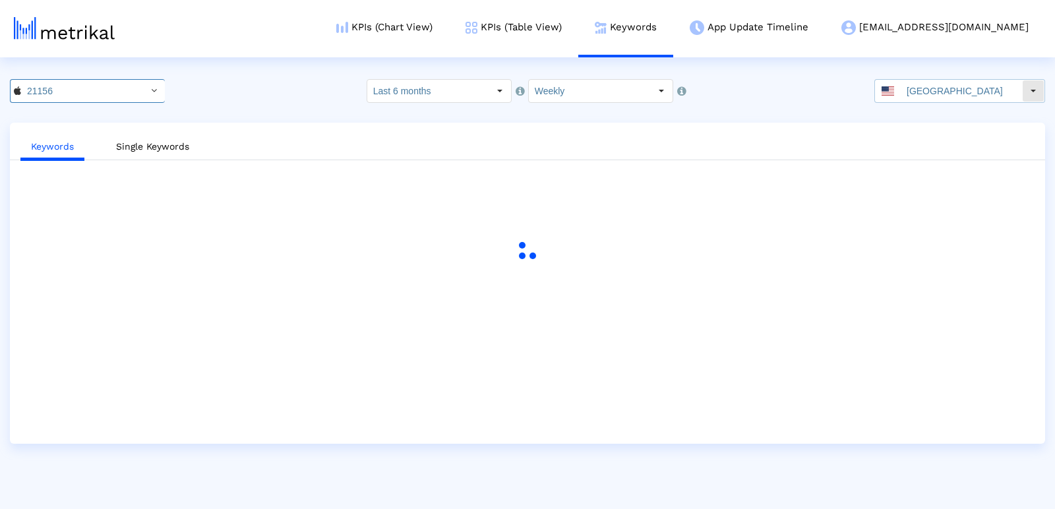
click at [943, 88] on input "[GEOGRAPHIC_DATA]" at bounding box center [961, 91] width 121 height 22
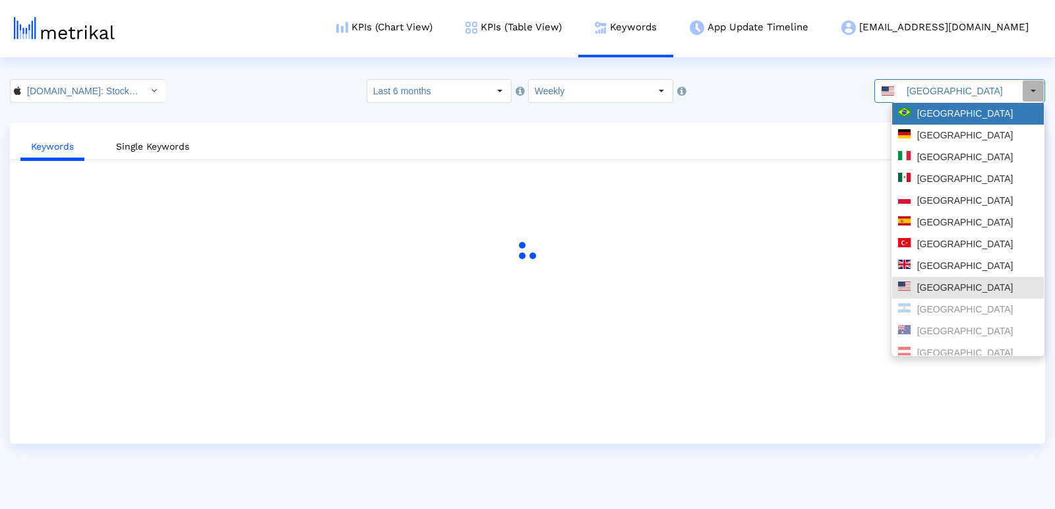
click at [928, 114] on div "[GEOGRAPHIC_DATA]" at bounding box center [968, 113] width 140 height 13
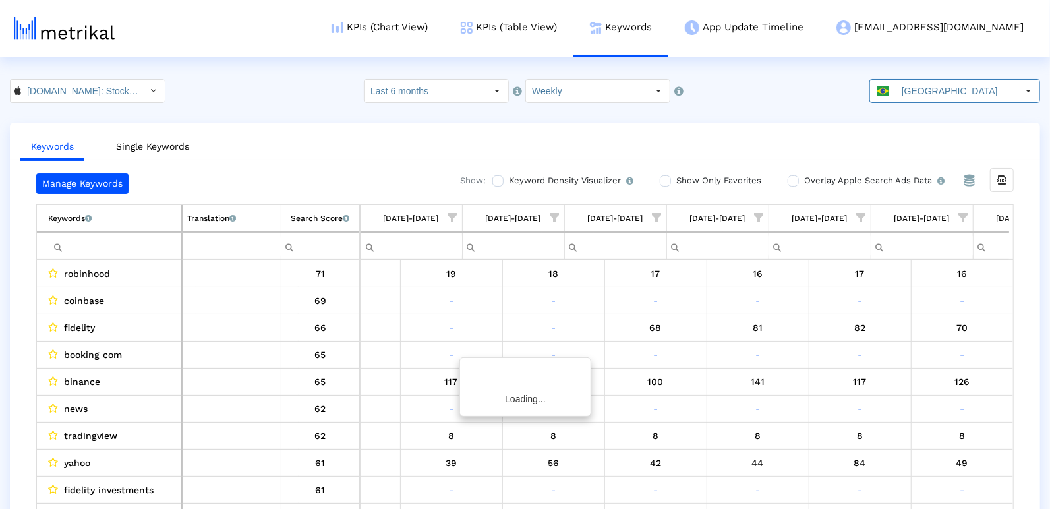
scroll to position [0, 1904]
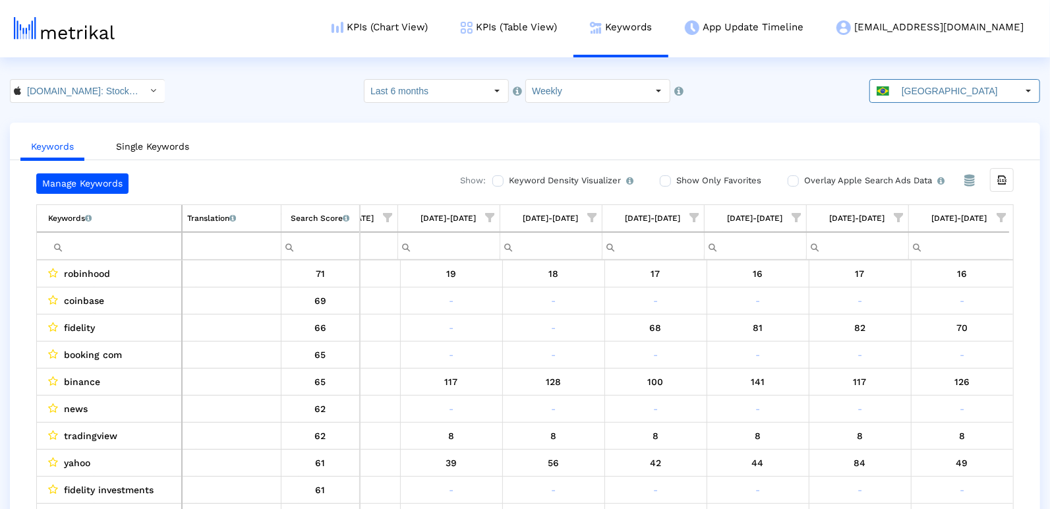
click at [997, 213] on span "Show filter options for column '09/21/25-09/27/25'" at bounding box center [1001, 217] width 9 height 9
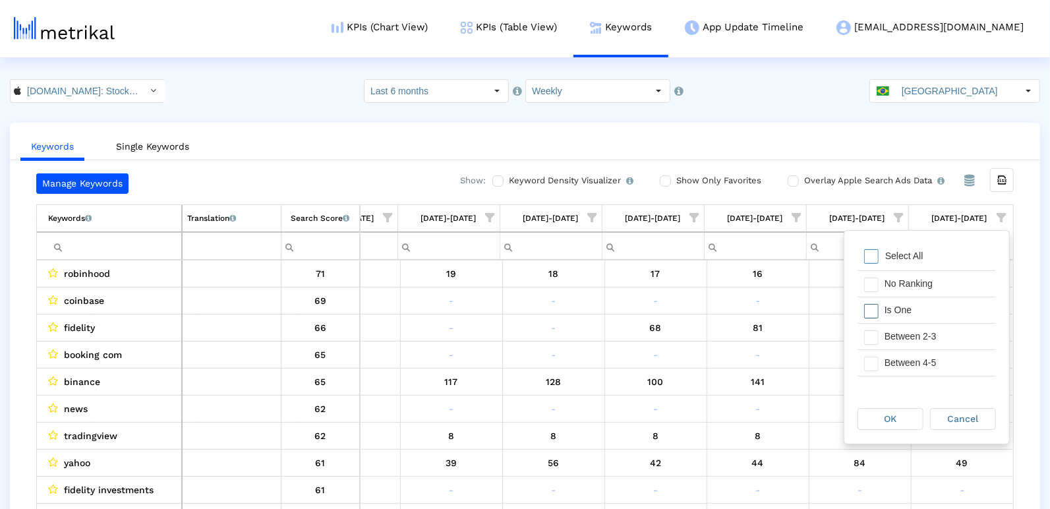
click at [927, 312] on div "Is One" at bounding box center [937, 310] width 118 height 26
click at [926, 329] on div "Between 2-3" at bounding box center [937, 337] width 118 height 26
click at [914, 352] on div "Between 4-5" at bounding box center [937, 363] width 118 height 26
click at [895, 374] on div "Between 6-10" at bounding box center [937, 387] width 118 height 26
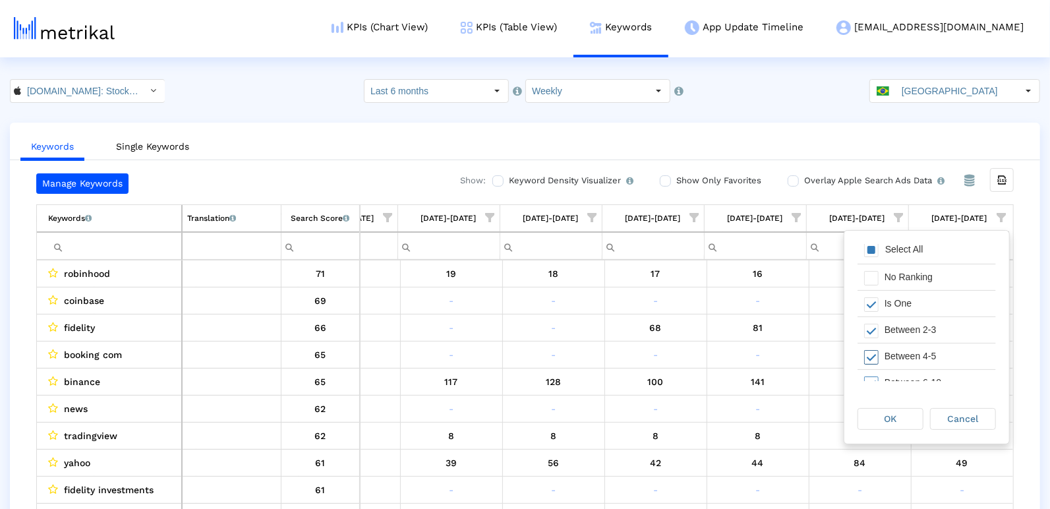
scroll to position [36, 0]
click at [877, 417] on div "OK" at bounding box center [890, 419] width 65 height 20
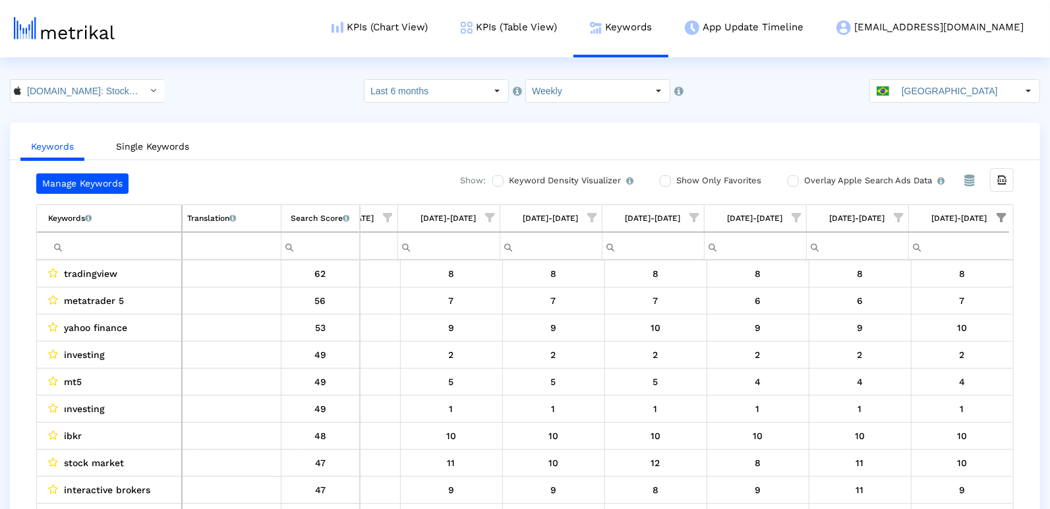
click at [671, 144] on ul "Keywords Single Keywords" at bounding box center [525, 144] width 1030 height 31
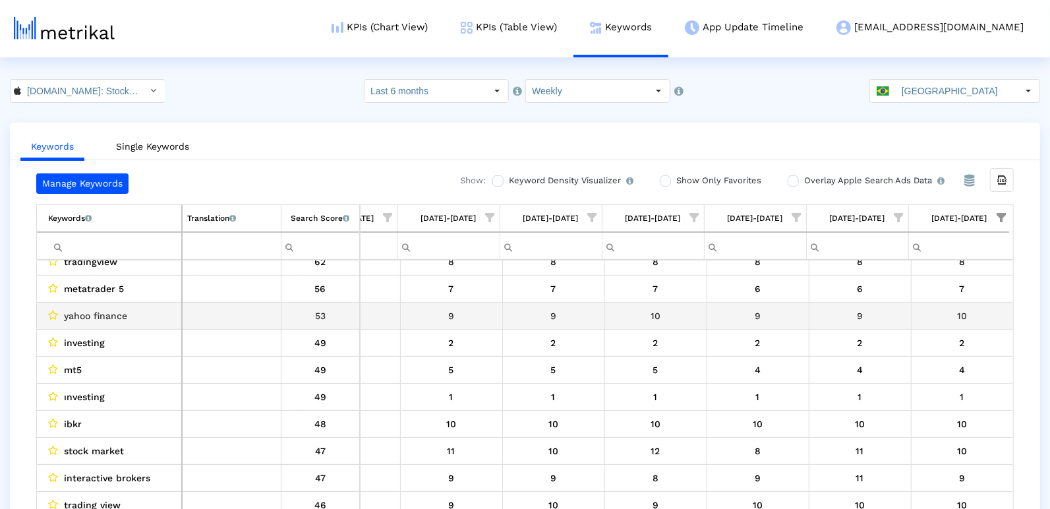
scroll to position [15, 0]
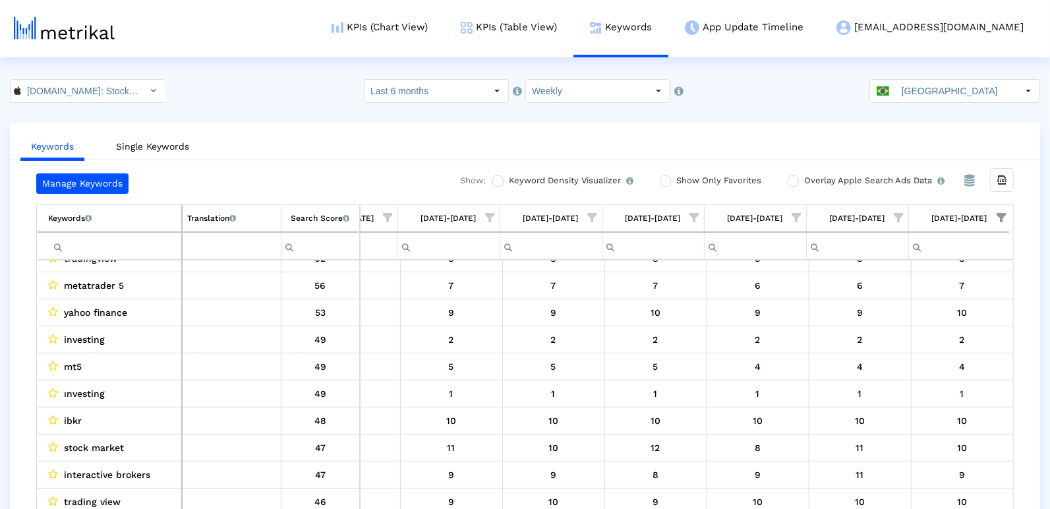
click at [910, 104] on crea-index "Investing.com: Stock Market < 909998122 > Pull down to refresh... Release to re…" at bounding box center [525, 307] width 1050 height 456
click at [910, 92] on div "[GEOGRAPHIC_DATA]" at bounding box center [943, 91] width 147 height 22
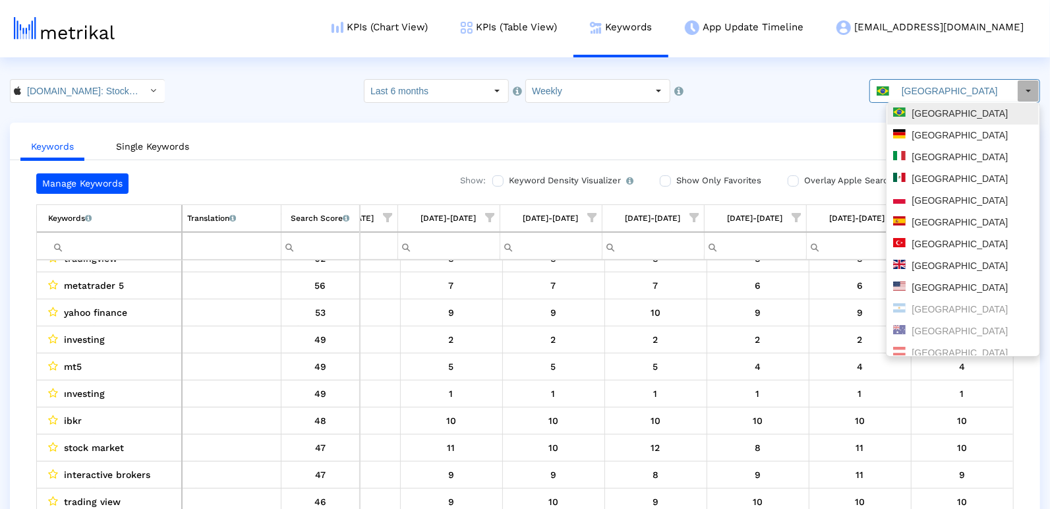
click at [913, 111] on div "[GEOGRAPHIC_DATA]" at bounding box center [963, 113] width 140 height 13
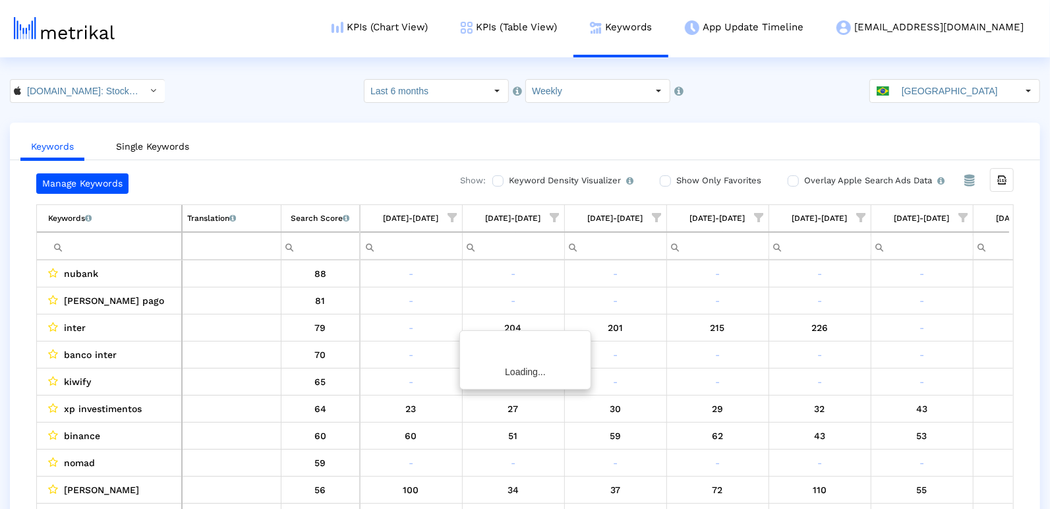
scroll to position [0, 1904]
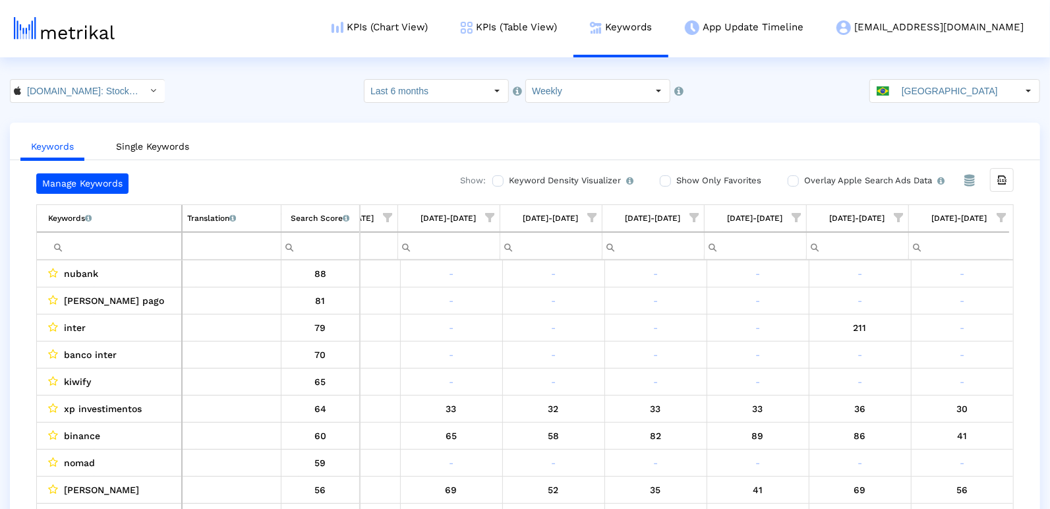
click at [999, 214] on span "Show filter options for column '09/21/25-09/27/25'" at bounding box center [1001, 217] width 9 height 9
click at [920, 326] on div "Between 2-3" at bounding box center [937, 337] width 118 height 26
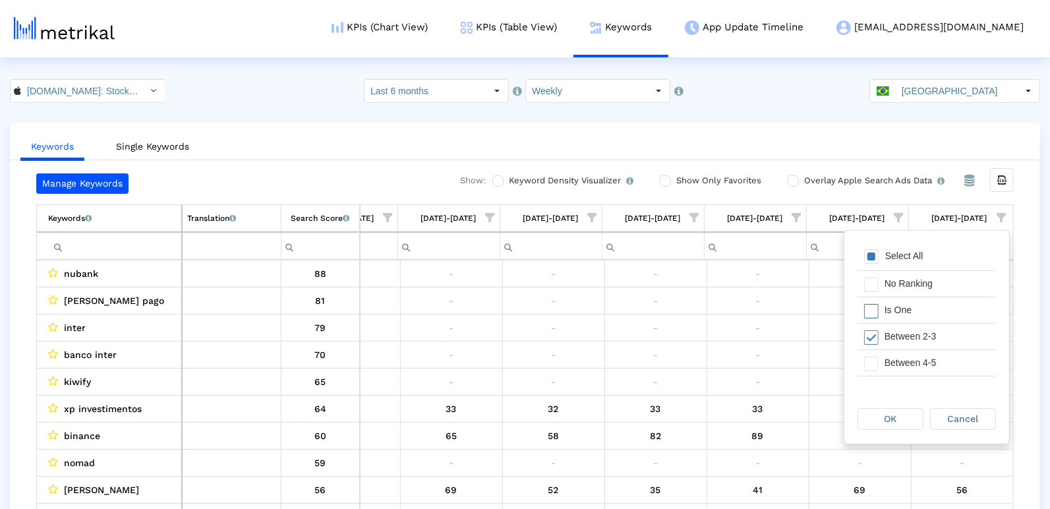
click at [916, 313] on div "Is One" at bounding box center [937, 310] width 118 height 26
click at [916, 357] on div "Between 4-5" at bounding box center [937, 363] width 118 height 26
click at [916, 359] on div "Between 6-10" at bounding box center [937, 364] width 118 height 26
click at [902, 408] on div "OK" at bounding box center [891, 419] width 66 height 22
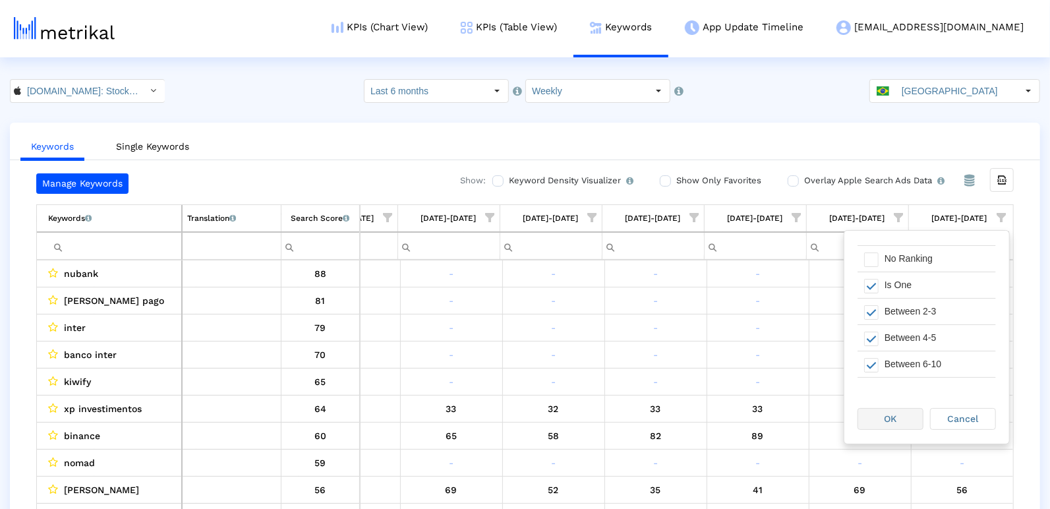
click at [902, 413] on div "OK" at bounding box center [890, 419] width 65 height 20
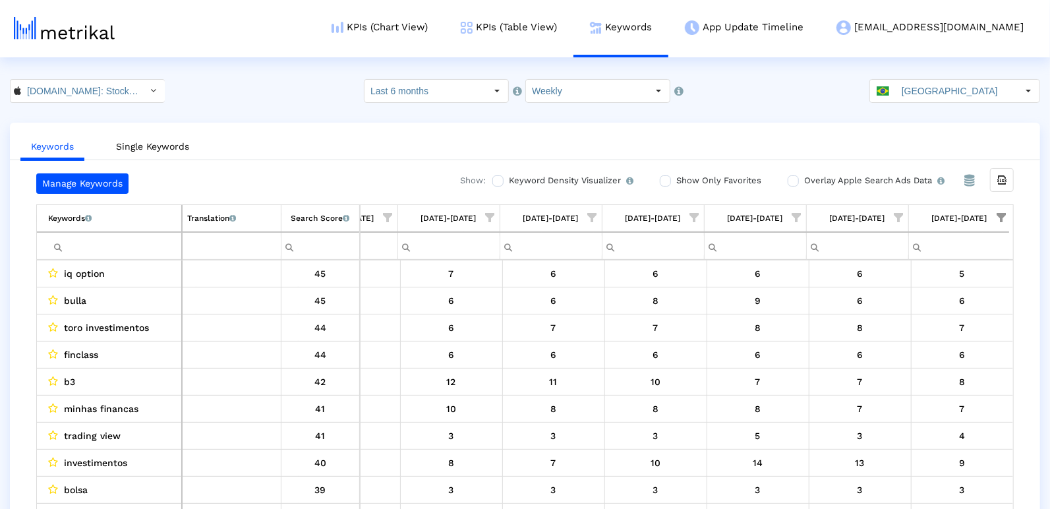
click at [983, 105] on crea-index "[DOMAIN_NAME]: Stock Market < 909998122 > Select how far back from [DATE] you w…" at bounding box center [525, 307] width 1050 height 456
click at [976, 90] on input "[GEOGRAPHIC_DATA]" at bounding box center [956, 91] width 121 height 22
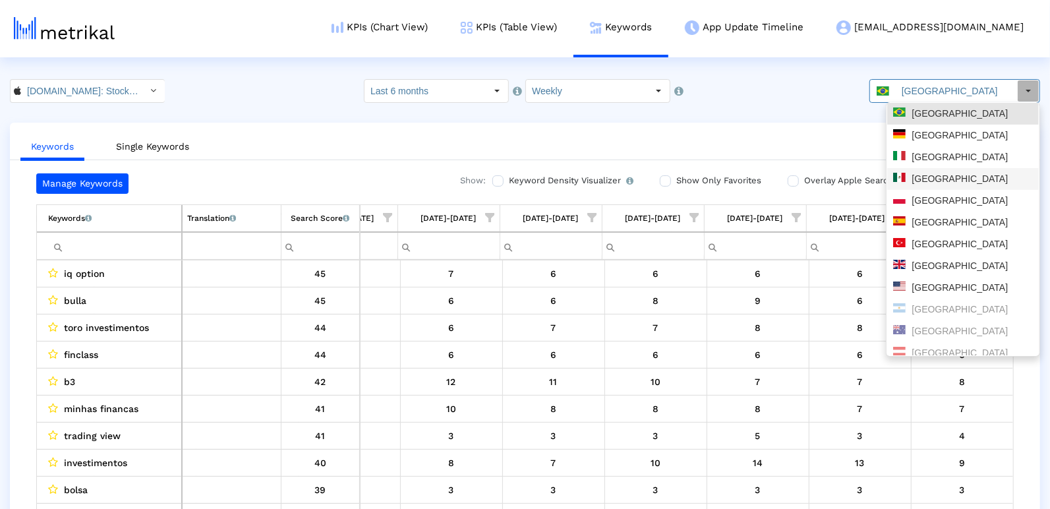
click at [937, 179] on div "[GEOGRAPHIC_DATA]" at bounding box center [963, 179] width 140 height 13
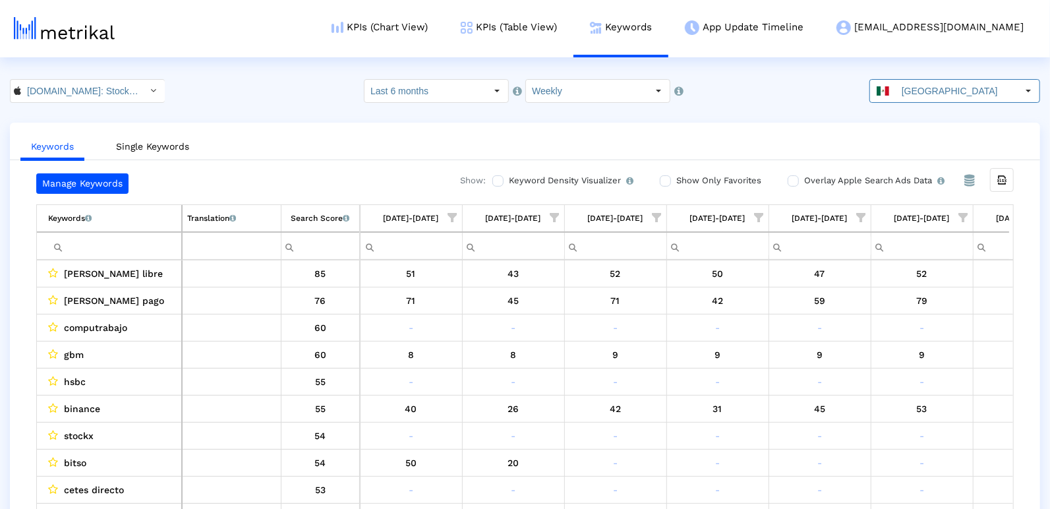
scroll to position [0, 1904]
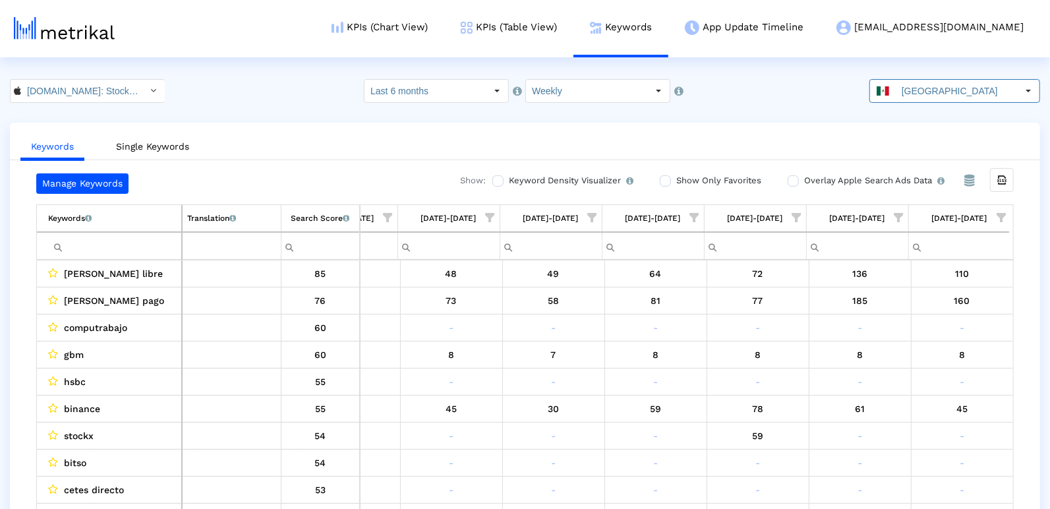
click at [1001, 213] on span "Show filter options for column '09/21/25-09/27/25'" at bounding box center [1001, 217] width 9 height 9
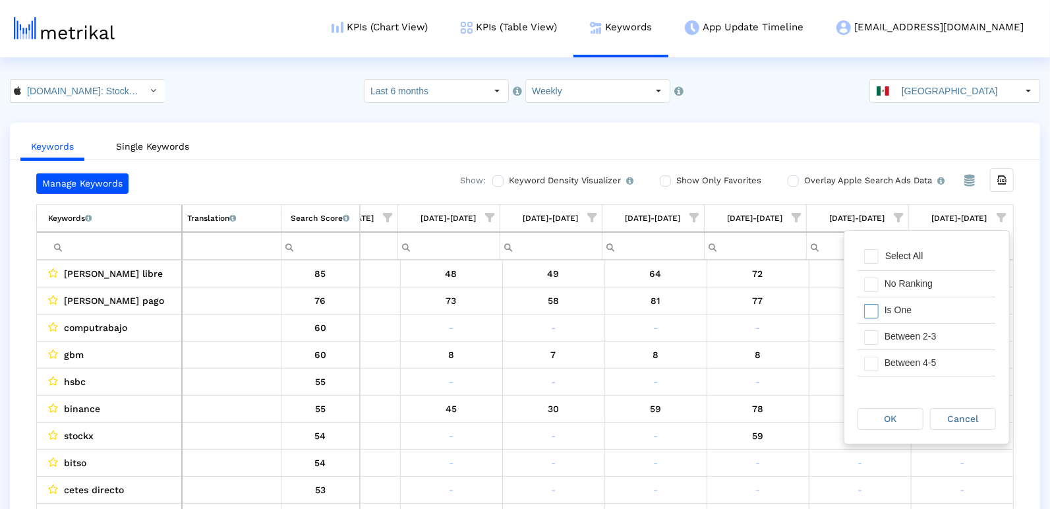
click at [949, 307] on div "Is One" at bounding box center [937, 310] width 118 height 26
click at [949, 331] on div "Between 2-3" at bounding box center [937, 337] width 118 height 26
click at [945, 351] on div "Between 4-5" at bounding box center [937, 363] width 118 height 26
click at [931, 367] on div "Between 6-10" at bounding box center [937, 361] width 118 height 26
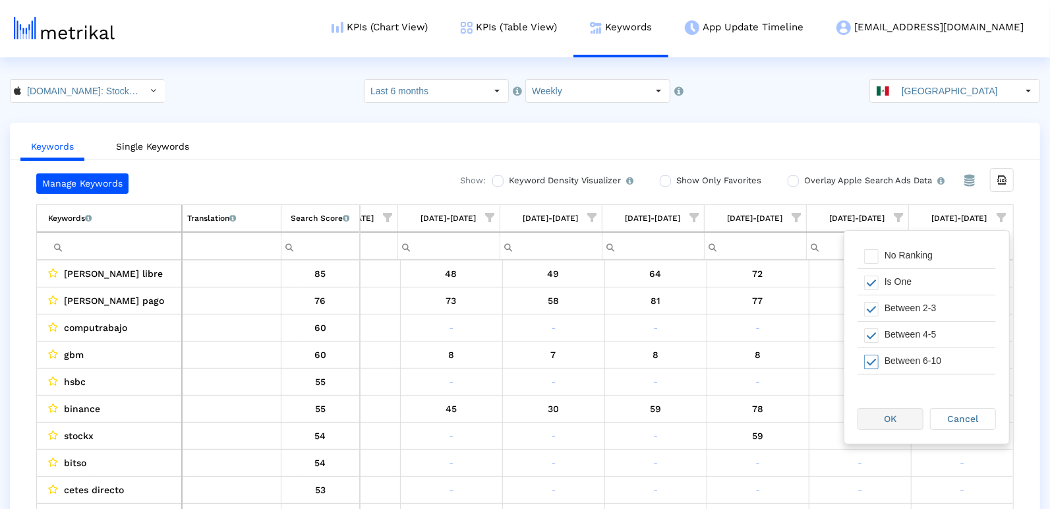
click at [874, 416] on div "OK" at bounding box center [890, 419] width 65 height 20
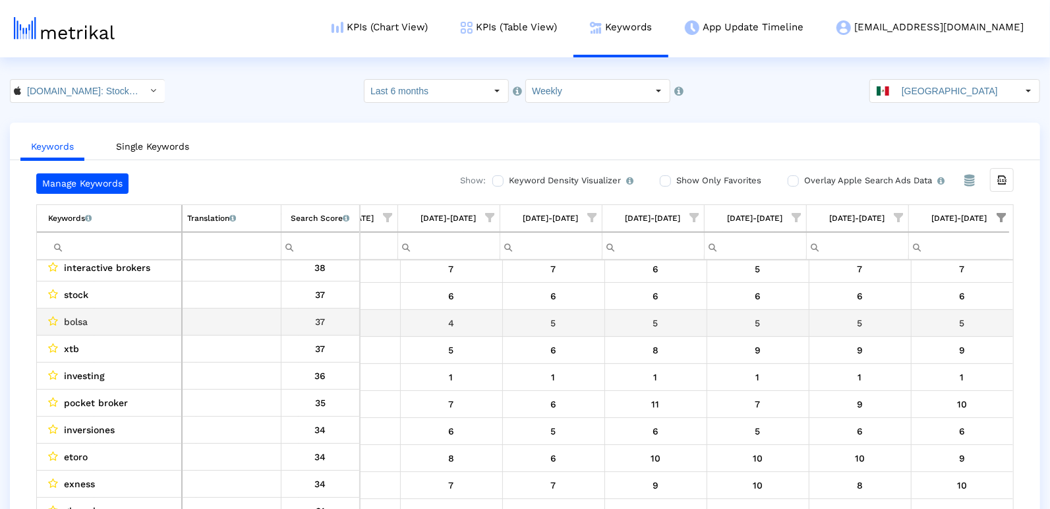
scroll to position [58, 0]
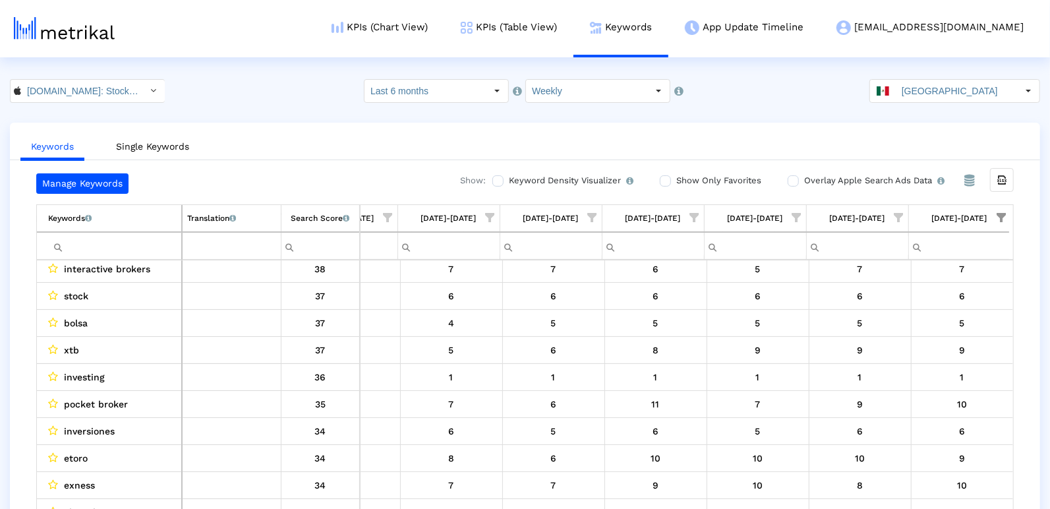
click at [941, 104] on crea-index "[DOMAIN_NAME]: Stock Market < 909998122 > Select how far back from [DATE] you w…" at bounding box center [525, 307] width 1050 height 456
click at [941, 88] on input "[GEOGRAPHIC_DATA]" at bounding box center [956, 91] width 121 height 22
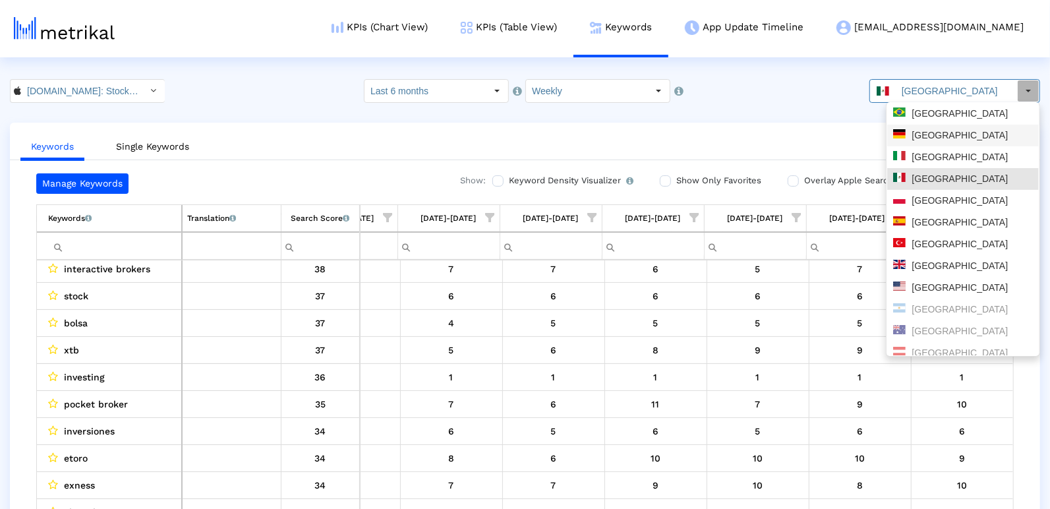
click at [947, 141] on div "[GEOGRAPHIC_DATA]" at bounding box center [963, 135] width 140 height 13
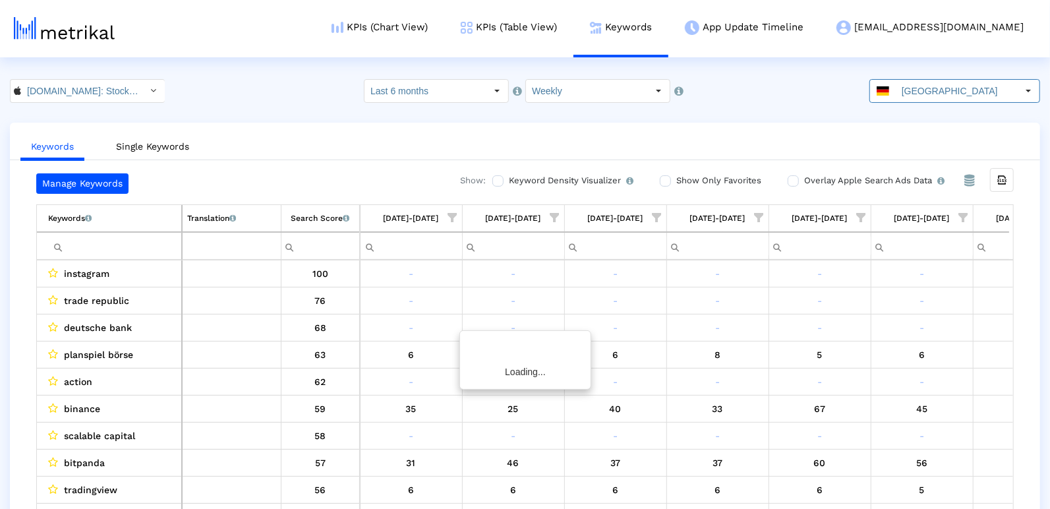
scroll to position [0, 1904]
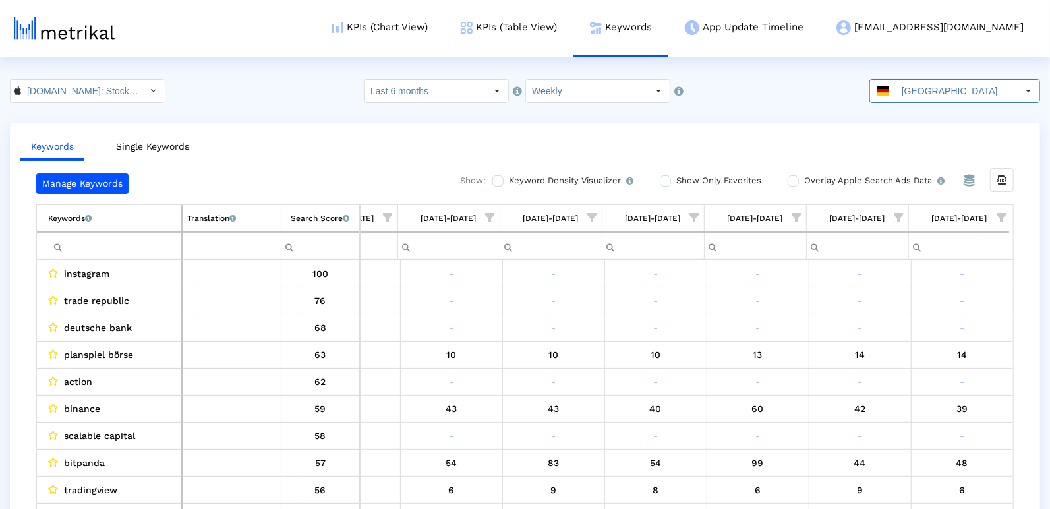
click at [1006, 215] on span "Show filter options for column '09/21/25-09/27/25'" at bounding box center [1001, 217] width 9 height 9
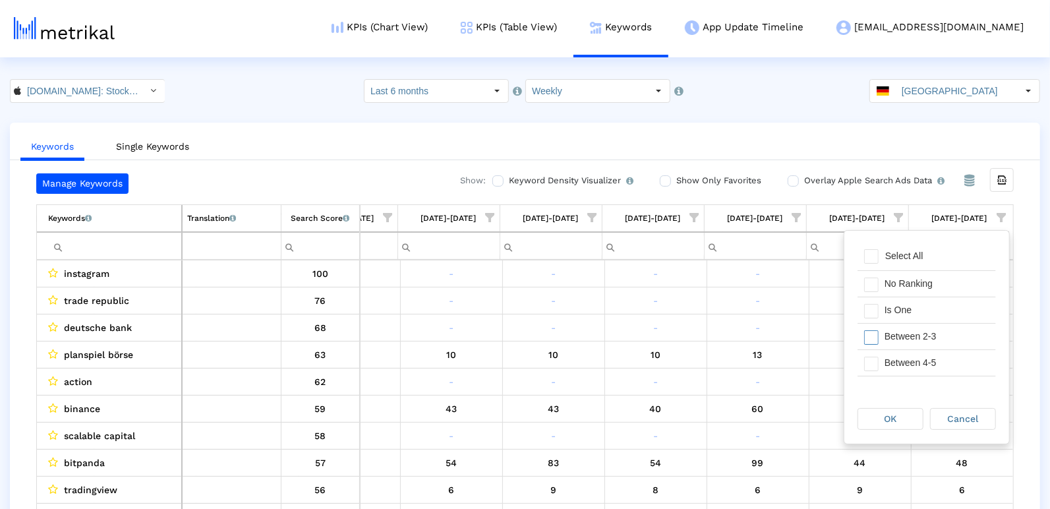
click at [921, 323] on div "Between 2-3" at bounding box center [927, 336] width 138 height 26
click at [920, 312] on div "Is One" at bounding box center [937, 310] width 118 height 26
click at [920, 355] on div "Between 4-5" at bounding box center [937, 363] width 118 height 26
click at [918, 361] on div "Between 6-10" at bounding box center [937, 370] width 118 height 26
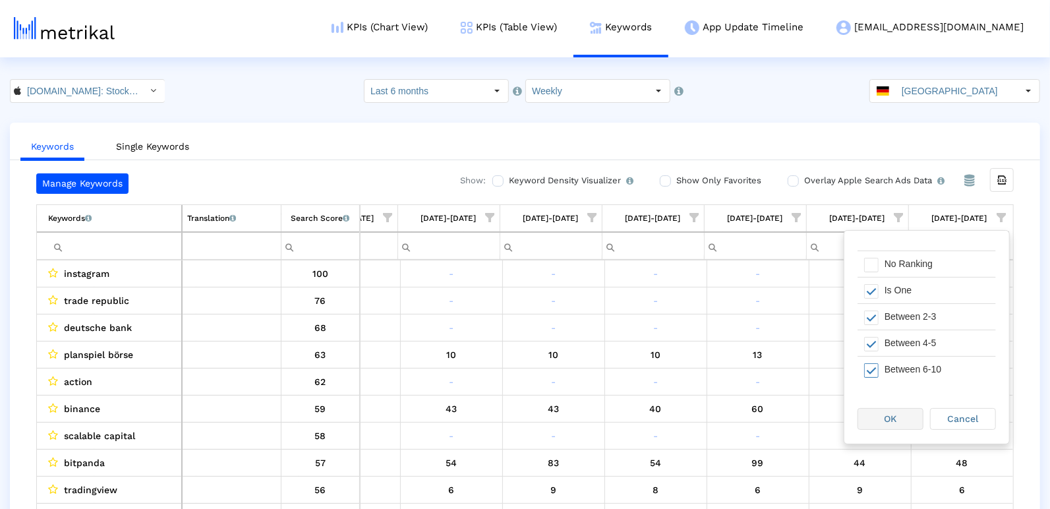
click at [901, 421] on div "OK" at bounding box center [890, 419] width 65 height 20
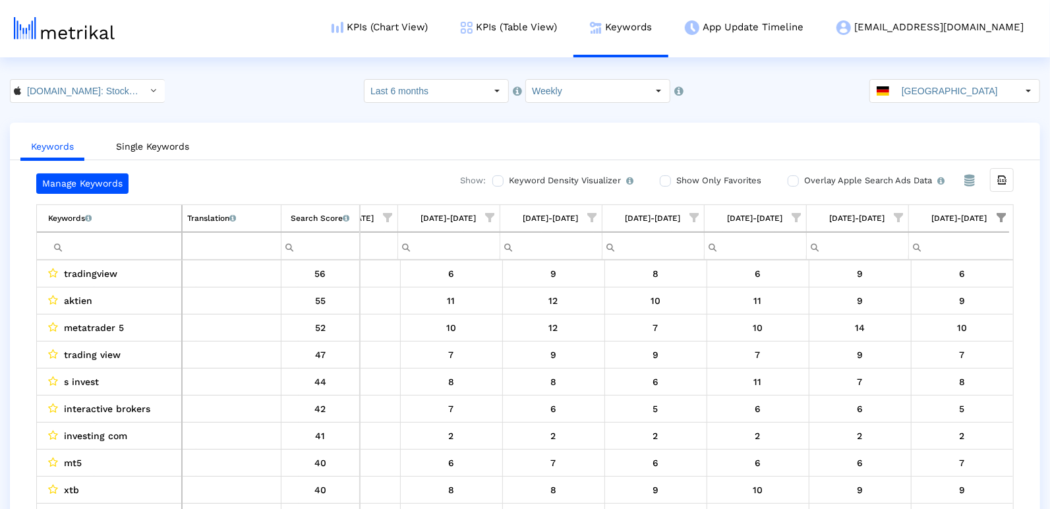
click at [943, 83] on input "[GEOGRAPHIC_DATA]" at bounding box center [956, 91] width 121 height 22
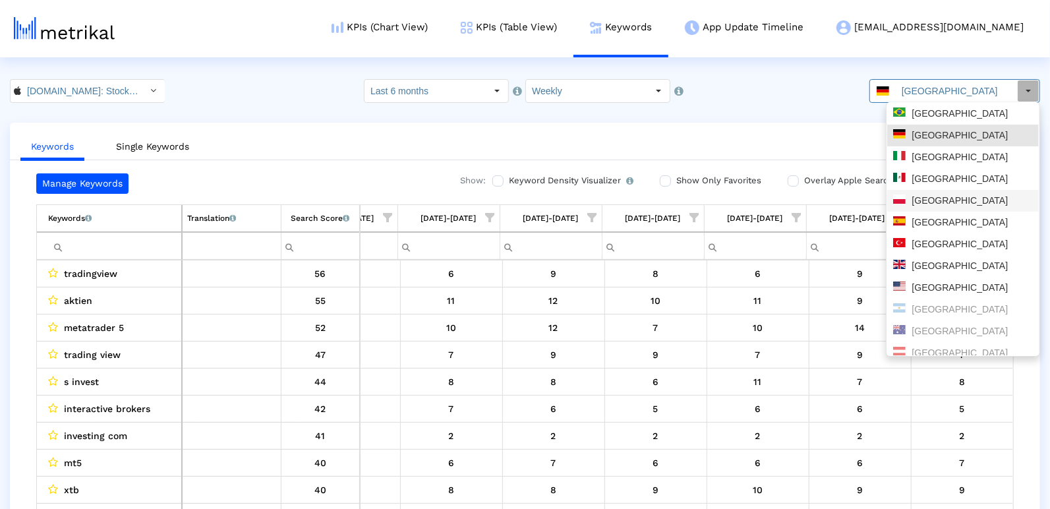
click at [935, 202] on div "[GEOGRAPHIC_DATA]" at bounding box center [963, 200] width 140 height 13
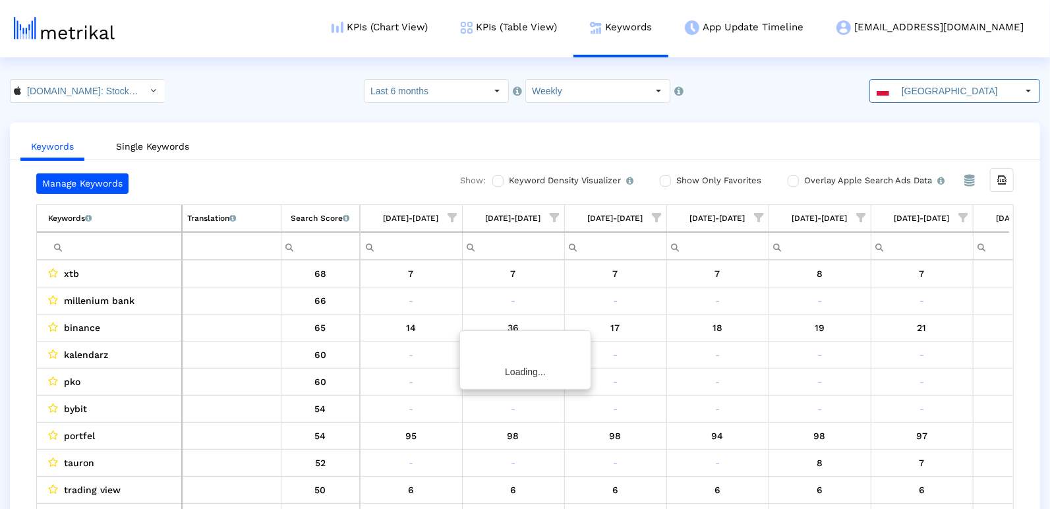
scroll to position [0, 678]
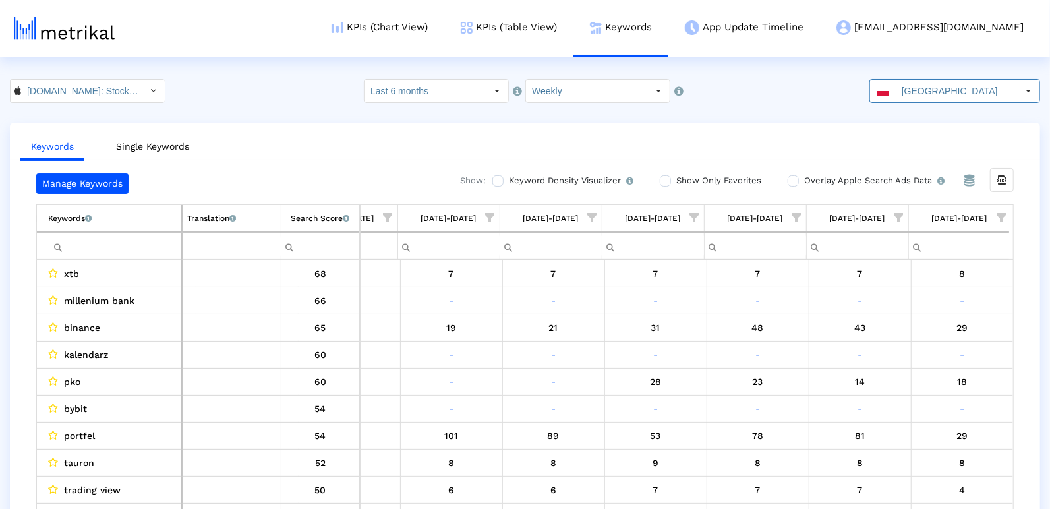
click at [997, 216] on span "Show filter options for column '09/21/25-09/27/25'" at bounding box center [1001, 217] width 9 height 9
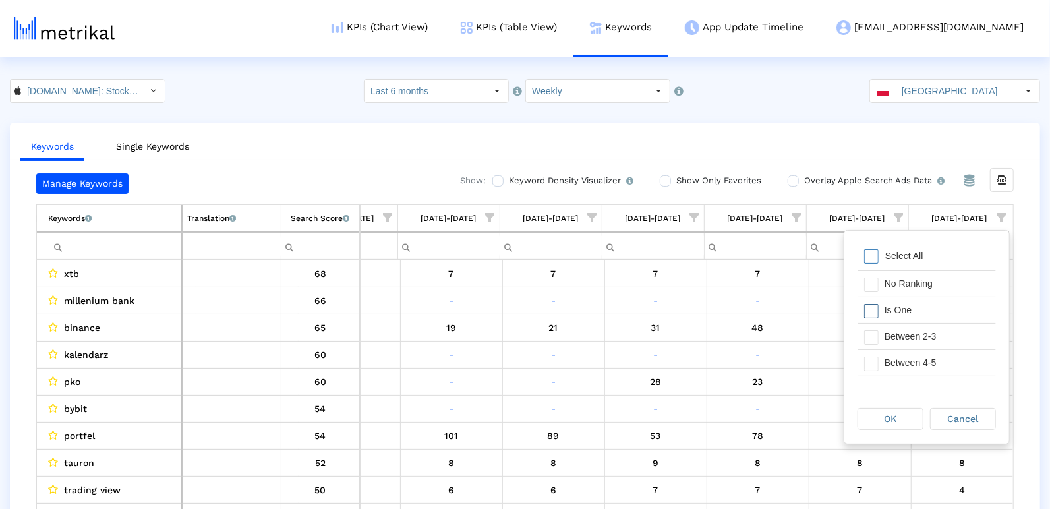
click at [919, 305] on div "Is One" at bounding box center [937, 310] width 118 height 26
click at [916, 341] on div "Between 2-3" at bounding box center [937, 337] width 118 height 26
click at [912, 366] on div "Between 4-5" at bounding box center [937, 363] width 118 height 26
click at [912, 366] on div "Between 6-10" at bounding box center [937, 367] width 118 height 26
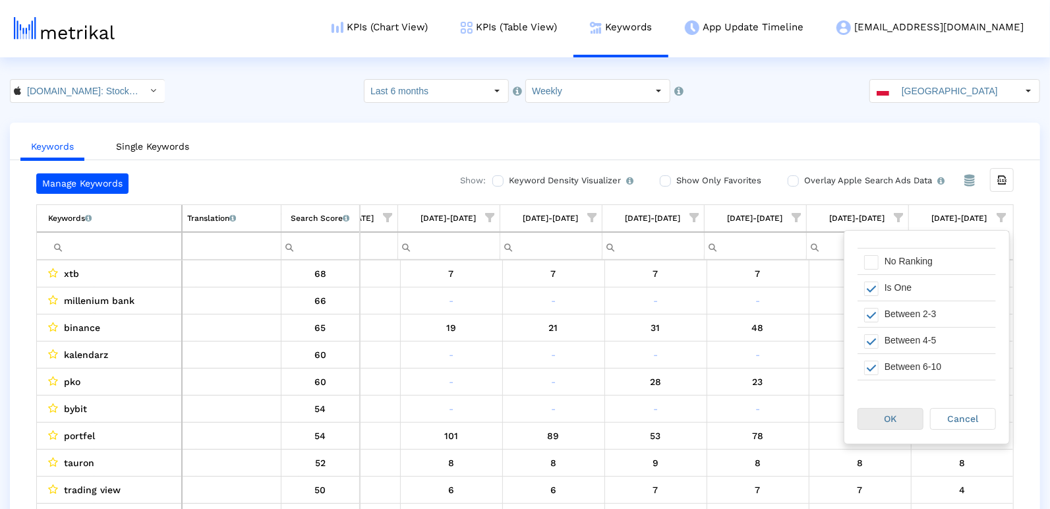
click at [893, 411] on div "OK" at bounding box center [890, 419] width 65 height 20
